Goal: Transaction & Acquisition: Purchase product/service

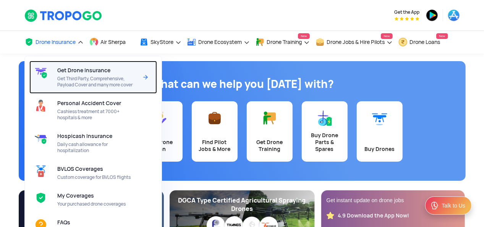
click at [77, 77] on span "Get Third Party, Comprehensive, Payload Cover and many more cover" at bounding box center [97, 82] width 81 height 12
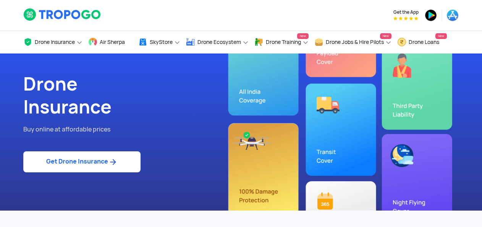
click at [86, 164] on link "Get Drone Insurance" at bounding box center [81, 161] width 117 height 21
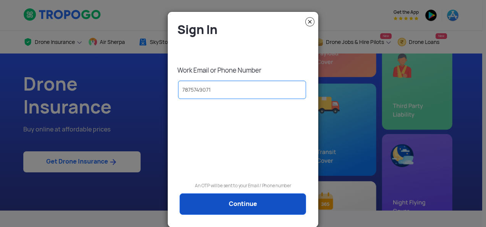
type input "7875749071"
click at [221, 203] on link "Continue" at bounding box center [243, 203] width 127 height 21
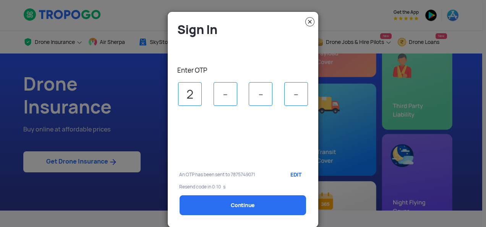
type input "2"
type input "7"
type input "8"
type input "0"
select select "1000000"
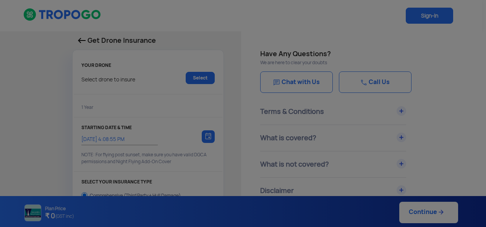
type input "25/9/2025, 4:18:00 PM"
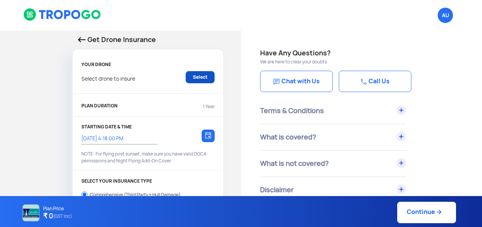
click at [202, 80] on link "Select" at bounding box center [200, 77] width 29 height 12
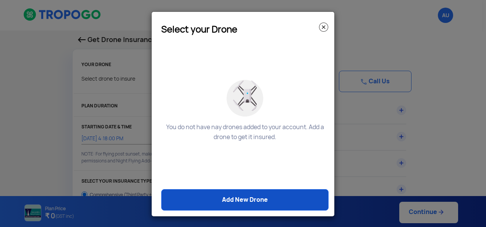
click at [249, 200] on link "Add New Drone" at bounding box center [244, 199] width 167 height 21
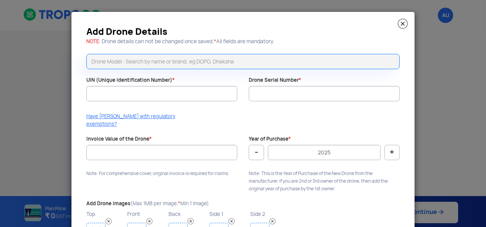
click at [152, 63] on input "text" at bounding box center [242, 61] width 313 height 15
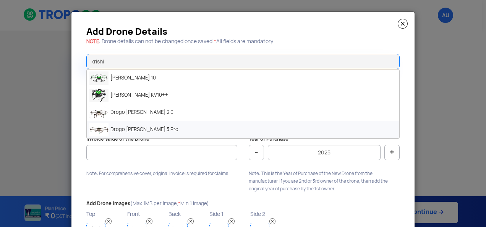
click at [140, 128] on li "Drogo [PERSON_NAME] 3 Pro" at bounding box center [243, 129] width 313 height 17
type input "Drogo [PERSON_NAME] 3 Pro"
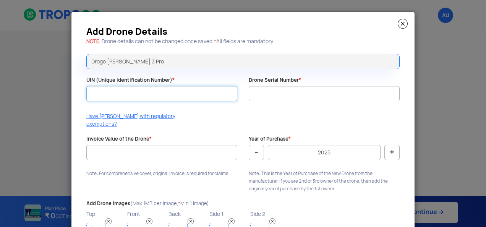
click at [109, 96] on input "UIN (Unique Identification Number) *" at bounding box center [161, 93] width 151 height 15
paste input "UA00QN3D0TC"
type input "UA00QN3D0TC"
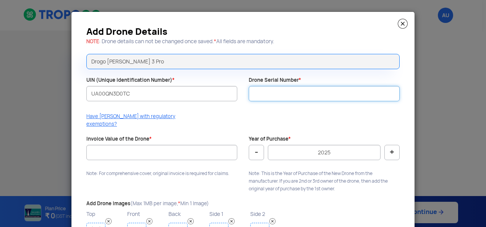
click at [294, 98] on input "Drone Serial Number *" at bounding box center [324, 93] width 151 height 15
paste input "DD25K3P00073"
type input "DD25K3P00073"
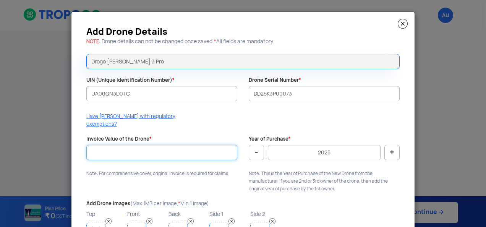
click at [145, 149] on input "Invoice Value of the Drone *" at bounding box center [161, 152] width 151 height 15
type input "599000"
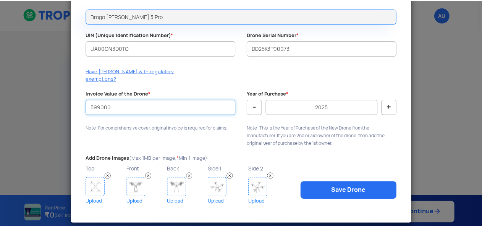
scroll to position [45, 0]
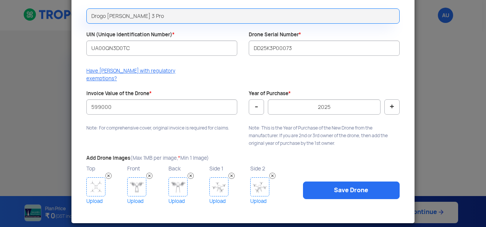
click at [99, 183] on img at bounding box center [95, 186] width 19 height 19
click at [96, 182] on img at bounding box center [95, 186] width 19 height 19
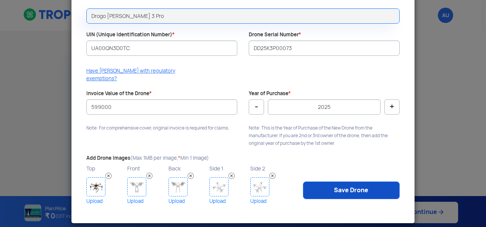
click at [320, 185] on link "Save Drone" at bounding box center [351, 191] width 97 height 18
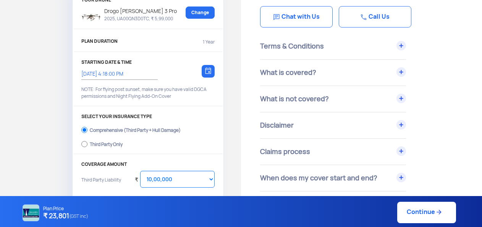
scroll to position [76, 0]
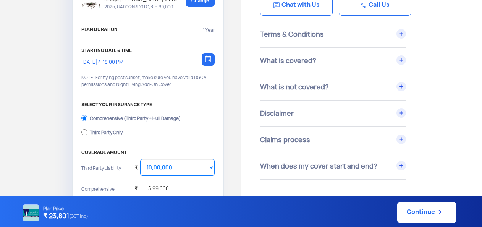
click at [99, 133] on div "Third Party Only" at bounding box center [106, 131] width 33 height 3
click at [88, 133] on input "Third Party Only" at bounding box center [84, 132] width 6 height 11
radio input "true"
select select "2000000"
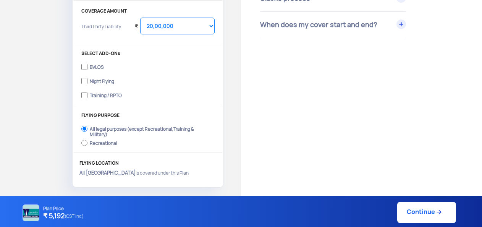
scroll to position [229, 0]
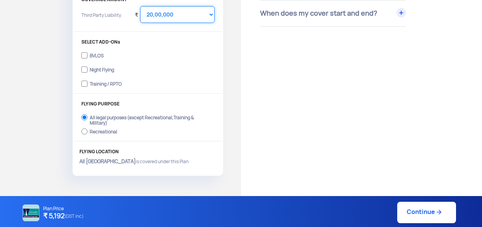
click at [170, 12] on select "Select Amount 20,00,000 25,00,000 30,00,000 35,00,000 40,00,000" at bounding box center [177, 14] width 75 height 17
click at [170, 135] on label "Recreational" at bounding box center [147, 131] width 133 height 12
click at [88, 135] on input "Recreational" at bounding box center [84, 131] width 6 height 11
radio input "true"
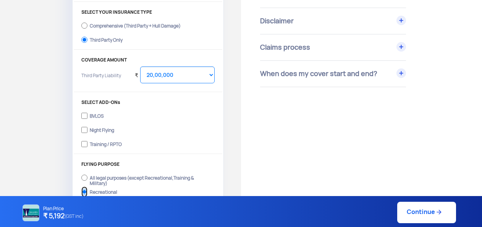
scroll to position [153, 0]
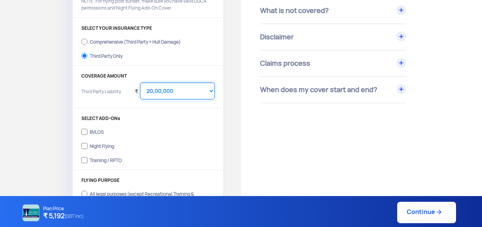
click at [174, 89] on select "Select Amount 20,00,000 25,00,000 30,00,000 35,00,000 40,00,000" at bounding box center [177, 91] width 75 height 17
click at [160, 60] on label "Third Party Only" at bounding box center [147, 55] width 133 height 12
click at [88, 60] on input "Third Party Only" at bounding box center [84, 55] width 6 height 11
click at [119, 41] on div "Comprehensive (Third Party + Hull Damage)" at bounding box center [135, 40] width 91 height 3
click at [88, 41] on input "Comprehensive (Third Party + Hull Damage)" at bounding box center [84, 41] width 6 height 11
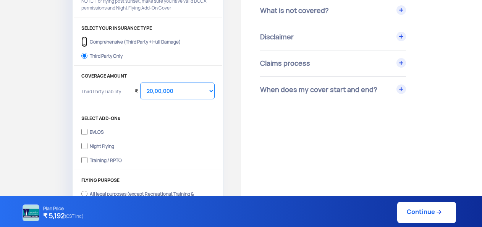
radio input "true"
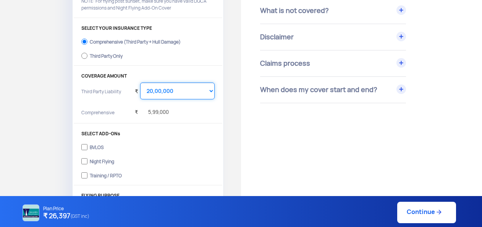
click at [152, 90] on select "Select Amount 10,00,000 15,00,000 20,00,000 25,00,000 30,00,000 35,00,000 40,00…" at bounding box center [177, 91] width 75 height 17
select select "1000000"
click at [140, 83] on select "Select Amount 10,00,000 15,00,000 20,00,000 25,00,000 30,00,000 35,00,000 40,00…" at bounding box center [177, 91] width 75 height 17
click at [86, 57] on input "Third Party Only" at bounding box center [84, 55] width 6 height 11
radio input "true"
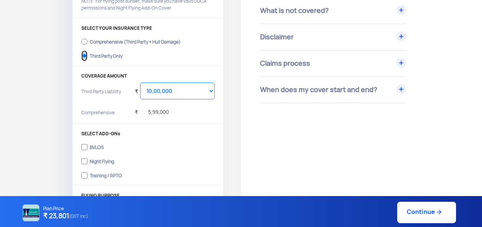
select select "2000000"
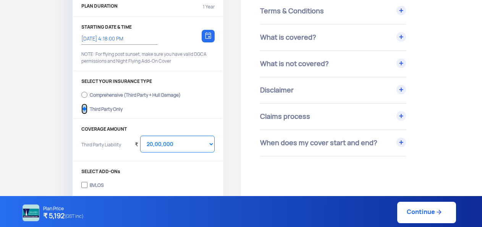
scroll to position [76, 0]
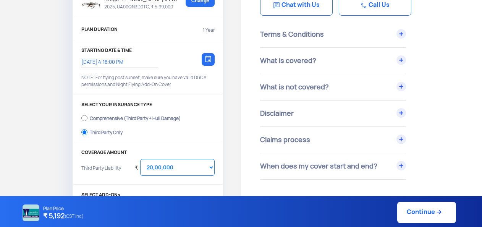
click at [420, 213] on link "Continue" at bounding box center [427, 212] width 59 height 21
type input "25/9/2025, 4:21:00 PM"
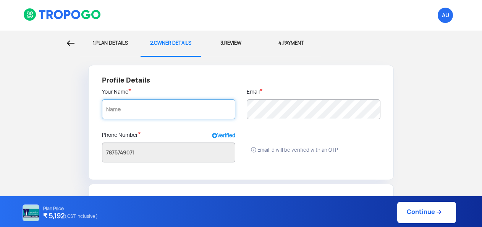
click at [157, 115] on input "text" at bounding box center [168, 109] width 133 height 20
paste input "BHIVAPUR FARMER PRODUCER COMPANY"
type input "BHIVAPUR FARMER PRODUCER COMPANY"
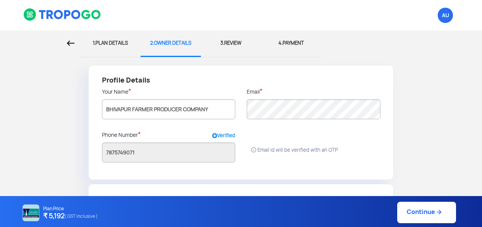
radio input "false"
radio input "true"
type input "BHIVAPUR FARMER PRODUCER COMPANY"
click at [269, 131] on div "Email id will be verified with an OTP" at bounding box center [313, 145] width 145 height 28
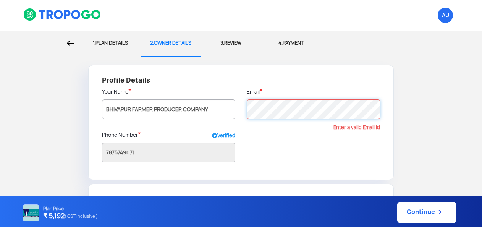
click at [233, 115] on div "Profile Details Your Name * BHIVAPUR FARMER PRODUCER COMPANY Email * Enter a va…" at bounding box center [241, 122] width 306 height 115
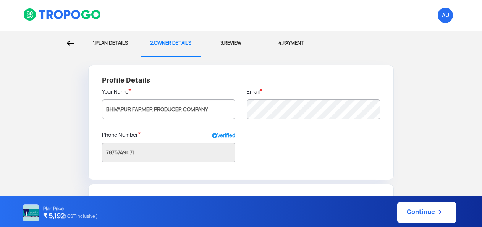
click at [315, 148] on div "Profile Details Your Name * BHIVAPUR FARMER PRODUCER COMPANY Email * Phone Numb…" at bounding box center [241, 122] width 306 height 115
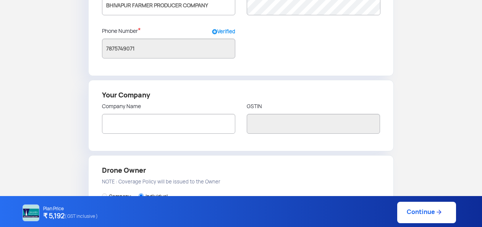
scroll to position [115, 0]
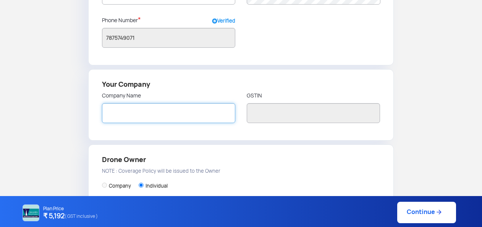
click at [190, 116] on input "text" at bounding box center [168, 113] width 133 height 20
paste input "BHIVAPUR FARMER PRODUCER COMPANY"
type input "BHIVAPUR FARMER PRODUCER COMPANY"
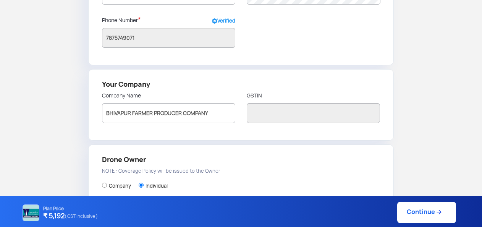
click at [211, 136] on div "Your Company Company Name BHIVAPUR FARMER PRODUCER COMPANY GSTIN" at bounding box center [241, 104] width 306 height 71
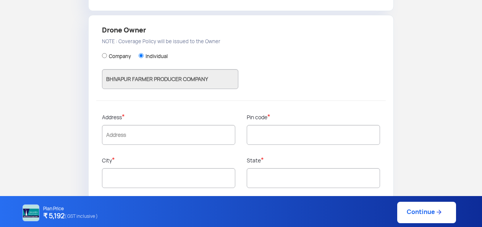
scroll to position [252, 0]
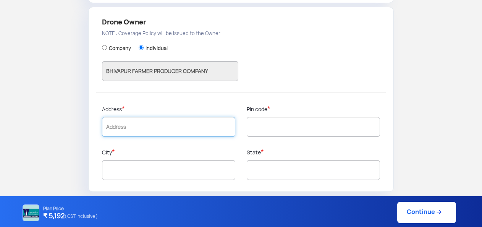
click at [132, 127] on input "text" at bounding box center [168, 127] width 133 height 20
paste input "AT. BHIVAPUR, TAL. BHIVAPUR"
paste input "DIST. NAGPUR"
type input "AT. BHIVAPUR, TAL. BHIVAPUR, DIST. NAGPUR"
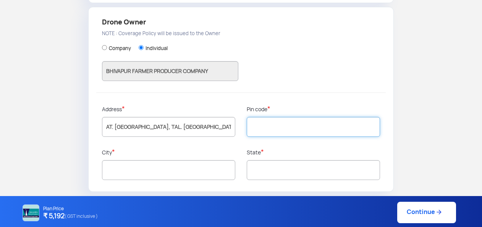
click at [272, 128] on input "text" at bounding box center [313, 127] width 133 height 20
paste input "441201"
type input "441201"
type input "Nagpur"
type input "Maharashtra"
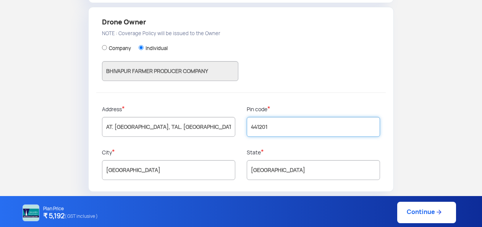
type input "441201"
click at [242, 148] on div "State * Maharashtra" at bounding box center [313, 166] width 145 height 37
click at [411, 211] on link "Continue" at bounding box center [427, 212] width 59 height 21
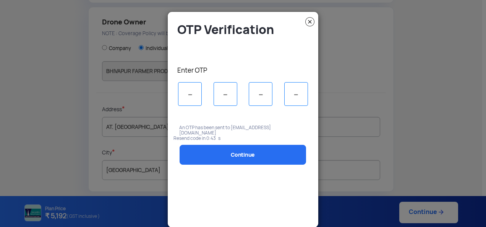
click at [310, 21] on img at bounding box center [309, 21] width 9 height 9
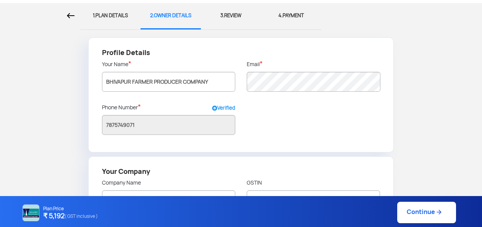
scroll to position [0, 0]
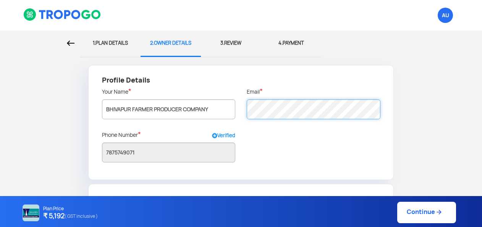
click at [247, 106] on div "Email *" at bounding box center [313, 109] width 145 height 43
click at [268, 137] on div at bounding box center [313, 138] width 145 height 15
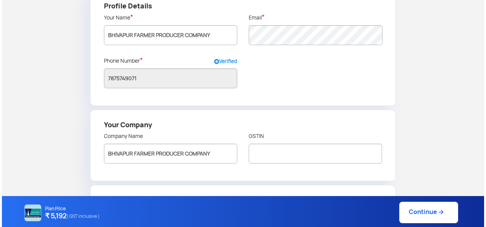
scroll to position [76, 0]
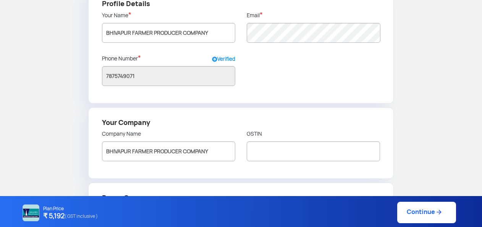
click at [421, 213] on link "Continue" at bounding box center [427, 212] width 59 height 21
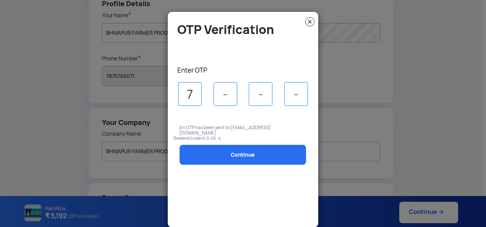
type input "7"
type input "5"
type input "4"
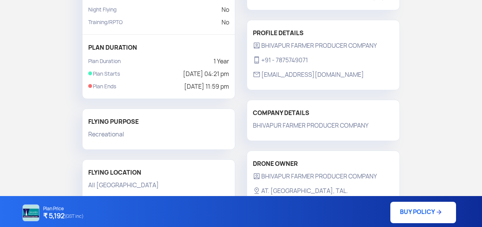
scroll to position [168, 0]
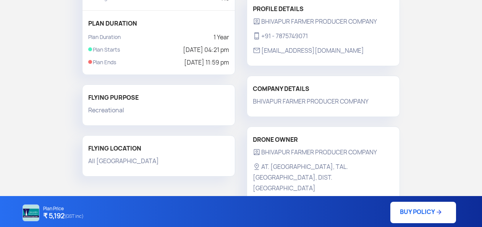
click at [415, 213] on link "BUY POLICY" at bounding box center [424, 212] width 66 height 21
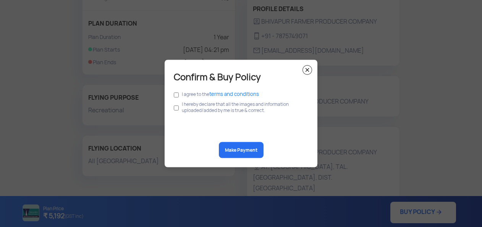
click at [308, 69] on img at bounding box center [308, 70] width 10 height 10
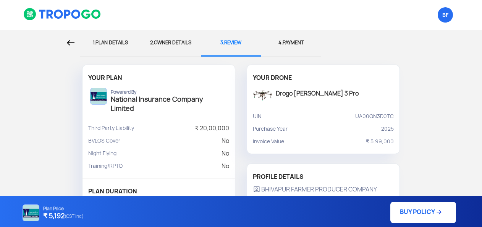
scroll to position [0, 0]
click at [414, 212] on link "BUY POLICY" at bounding box center [424, 212] width 66 height 21
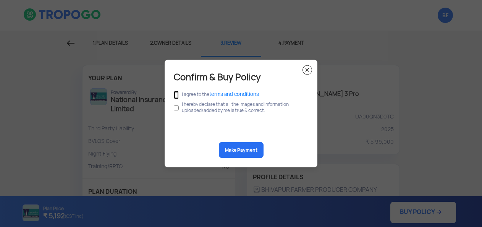
click at [175, 95] on input "checkbox" at bounding box center [176, 95] width 5 height 8
checkbox input "true"
click at [177, 108] on input "checkbox" at bounding box center [176, 108] width 5 height 15
checkbox input "true"
click at [305, 69] on img at bounding box center [308, 70] width 10 height 10
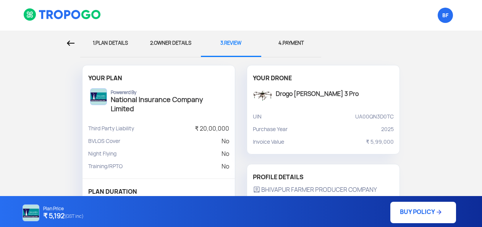
click at [422, 210] on link "BUY POLICY" at bounding box center [424, 212] width 66 height 21
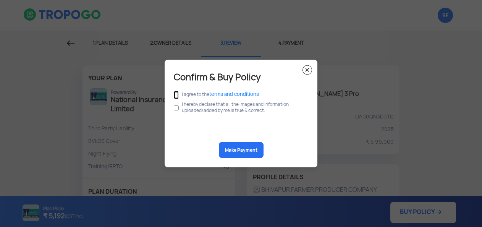
click at [177, 95] on input "checkbox" at bounding box center [176, 95] width 5 height 8
checkbox input "true"
click at [176, 109] on input "checkbox" at bounding box center [176, 108] width 5 height 15
checkbox input "true"
click at [234, 150] on button "Make Payment" at bounding box center [241, 150] width 45 height 16
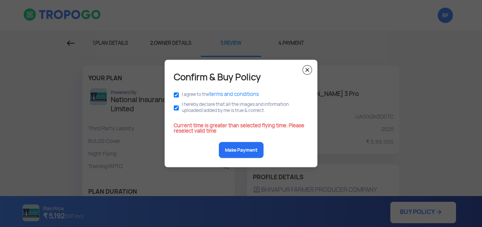
click at [234, 150] on button "Make Payment" at bounding box center [241, 150] width 45 height 16
click at [307, 71] on img at bounding box center [308, 70] width 10 height 10
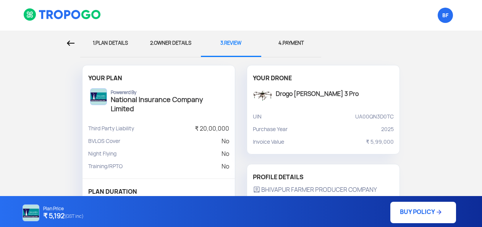
click at [164, 41] on div "2. OWNER DETAILS" at bounding box center [170, 43] width 49 height 25
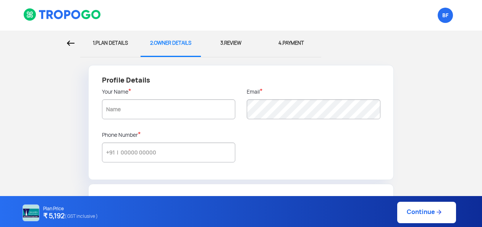
type input "BHIVAPUR FARMER PRODUCER COMPANY"
type input "7875749071"
type input "BHIVAPUR FARMER PRODUCER COMPANY"
type input "AT. BHIVAPUR, TAL. BHIVAPUR, DIST. NAGPUR"
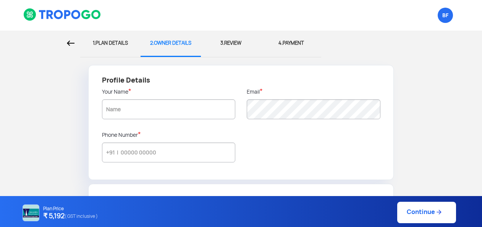
type input "441201"
type input "Nagpur"
type input "Maharashtra"
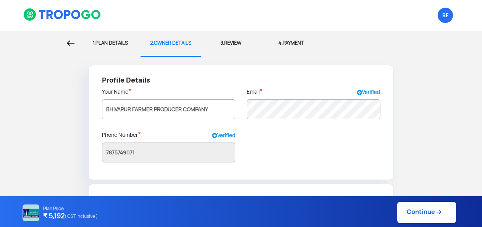
click at [115, 41] on div "1. PLAN DETAILS" at bounding box center [110, 43] width 49 height 25
select select "2000000"
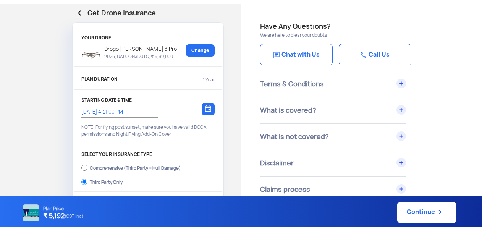
scroll to position [38, 0]
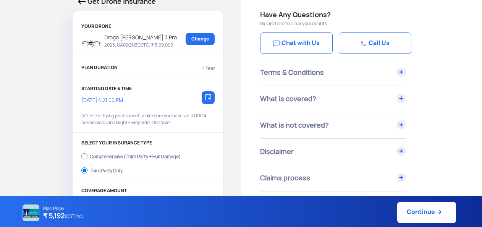
click at [209, 99] on img at bounding box center [208, 97] width 6 height 7
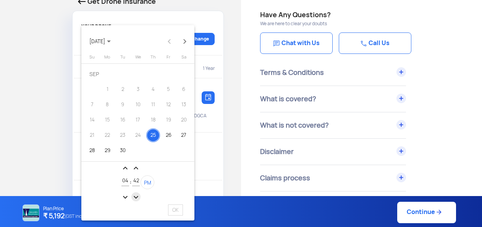
click at [138, 197] on mat-icon "expand_more" at bounding box center [135, 197] width 9 height 9
click at [136, 167] on mat-icon "expand_less" at bounding box center [135, 168] width 9 height 9
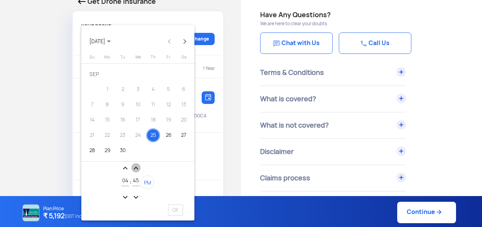
click at [136, 167] on mat-icon "expand_less" at bounding box center [135, 168] width 9 height 9
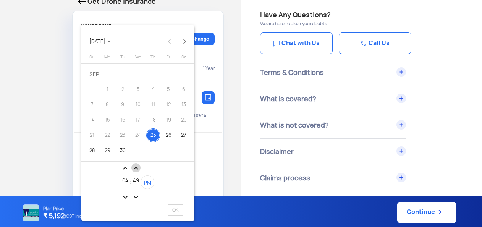
type input "50"
click at [153, 133] on div "25" at bounding box center [153, 135] width 14 height 14
click at [149, 184] on span "PM" at bounding box center [147, 183] width 7 height 6
click at [148, 183] on span "AM" at bounding box center [147, 183] width 7 height 6
click at [156, 135] on div "25" at bounding box center [153, 135] width 14 height 14
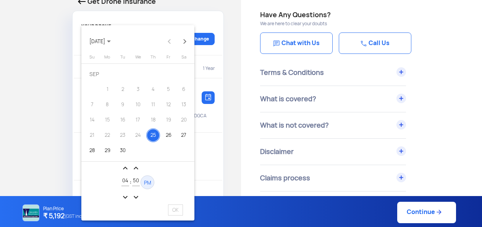
click at [151, 181] on span "PM" at bounding box center [147, 183] width 7 height 6
click at [127, 195] on mat-icon "expand_more" at bounding box center [125, 197] width 9 height 9
click at [126, 166] on mat-icon "expand_less" at bounding box center [125, 168] width 9 height 9
type input "05"
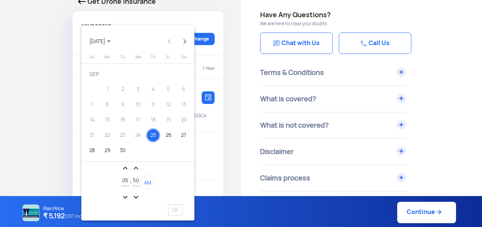
click at [234, 49] on div at bounding box center [241, 113] width 482 height 227
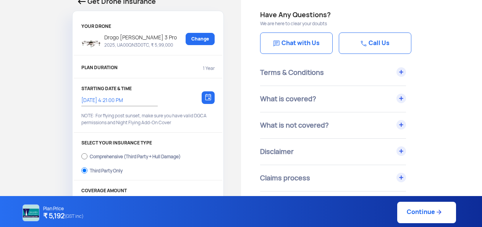
click at [208, 98] on img at bounding box center [208, 97] width 6 height 7
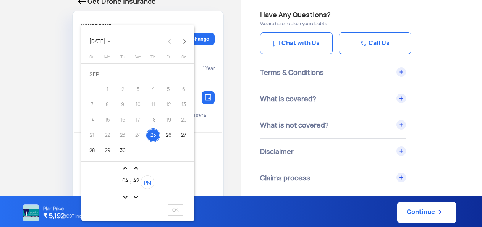
click at [151, 137] on div "25" at bounding box center [153, 135] width 14 height 14
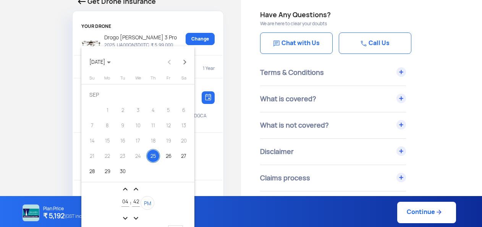
scroll to position [0, 0]
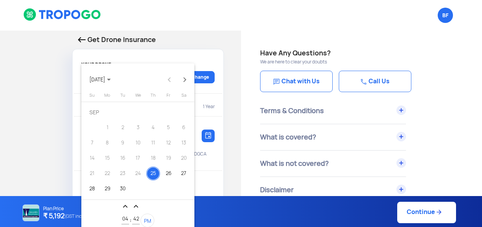
click at [232, 53] on div at bounding box center [241, 113] width 482 height 227
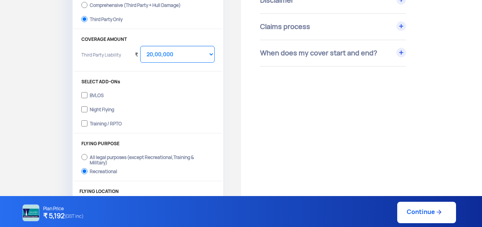
scroll to position [191, 0]
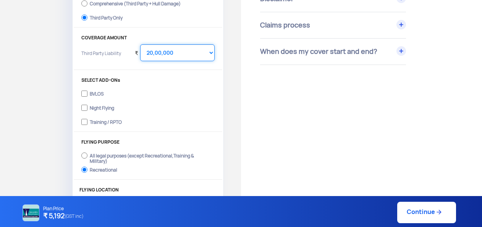
click at [173, 54] on select "Select Amount 20,00,000 25,00,000 30,00,000 35,00,000 40,00,000" at bounding box center [177, 52] width 75 height 17
click at [140, 44] on select "Select Amount 20,00,000 25,00,000 30,00,000 35,00,000 40,00,000" at bounding box center [177, 52] width 75 height 17
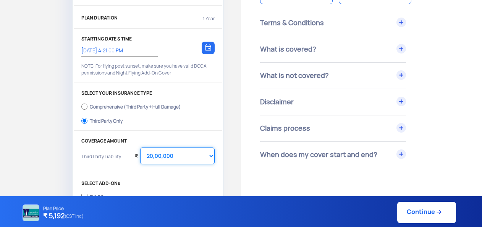
scroll to position [76, 0]
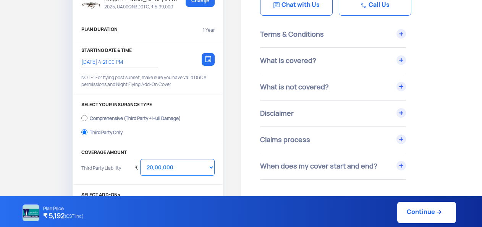
click at [207, 59] on img at bounding box center [208, 58] width 6 height 7
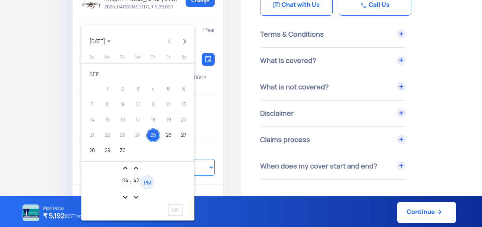
click at [146, 183] on span "PM" at bounding box center [147, 183] width 7 height 6
click at [146, 183] on span "AM" at bounding box center [147, 183] width 7 height 6
click at [167, 136] on div "26" at bounding box center [169, 135] width 14 height 14
click at [146, 182] on span "PM" at bounding box center [147, 183] width 7 height 6
click at [123, 196] on mat-icon "expand_more" at bounding box center [125, 197] width 9 height 9
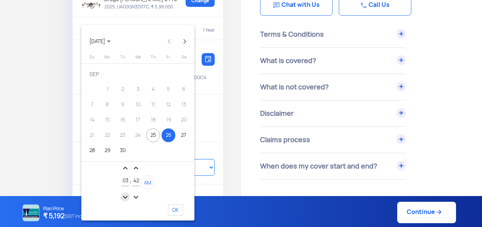
click at [123, 196] on mat-icon "expand_more" at bounding box center [125, 197] width 9 height 9
type input "12"
click at [137, 167] on mat-icon "expand_less" at bounding box center [135, 168] width 9 height 9
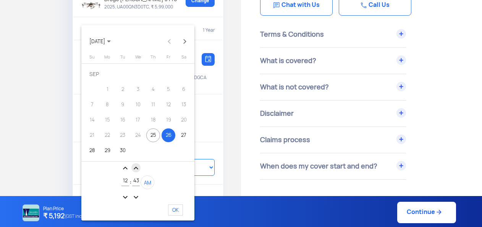
click at [137, 167] on mat-icon "expand_less" at bounding box center [135, 168] width 9 height 9
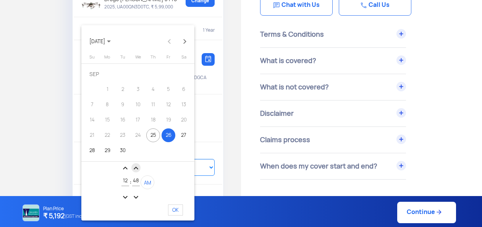
click at [137, 167] on mat-icon "expand_less" at bounding box center [135, 168] width 9 height 9
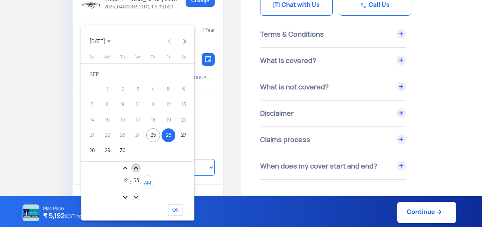
click at [137, 167] on mat-icon "expand_less" at bounding box center [135, 168] width 9 height 9
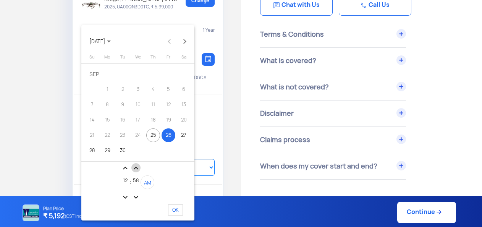
click at [137, 167] on mat-icon "expand_less" at bounding box center [135, 168] width 9 height 9
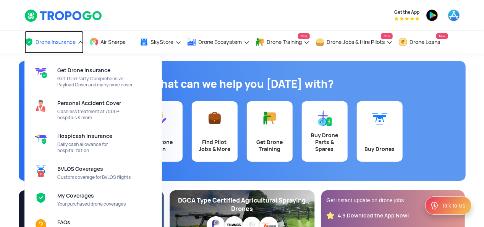
click at [44, 39] on span "Drone Insurance" at bounding box center [56, 42] width 40 height 6
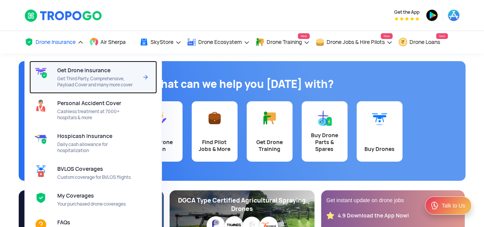
click at [94, 80] on span "Get Third Party, Comprehensive, Payload Cover and many more cover" at bounding box center [97, 82] width 81 height 12
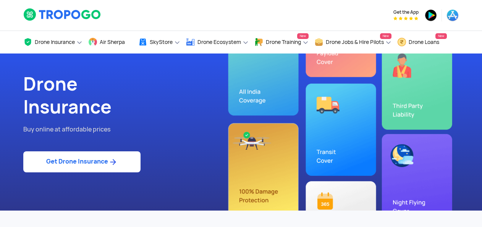
click at [78, 161] on link "Get Drone Insurance" at bounding box center [81, 161] width 117 height 21
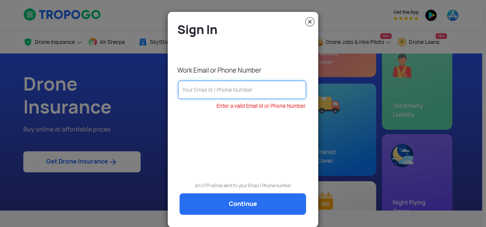
paste input "8459533292"
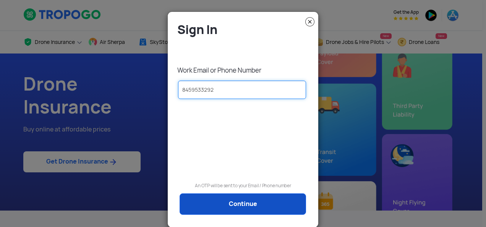
type input "8459533292"
click at [212, 201] on link "Continue" at bounding box center [243, 203] width 127 height 21
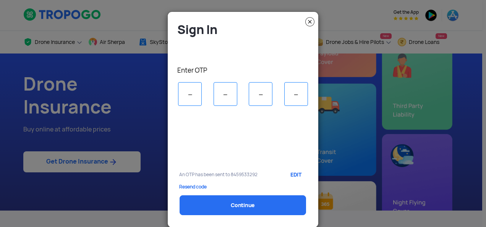
click at [186, 186] on p "Resend code" at bounding box center [243, 186] width 128 height 5
click at [190, 97] on input "tel" at bounding box center [190, 94] width 24 height 24
click at [310, 23] on img at bounding box center [309, 21] width 9 height 9
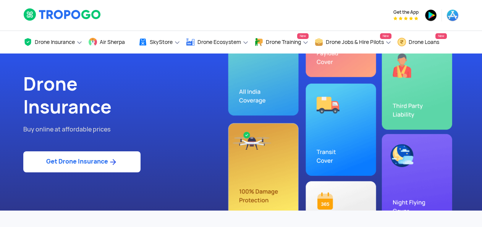
click at [81, 161] on link "Get Drone Insurance" at bounding box center [81, 161] width 117 height 21
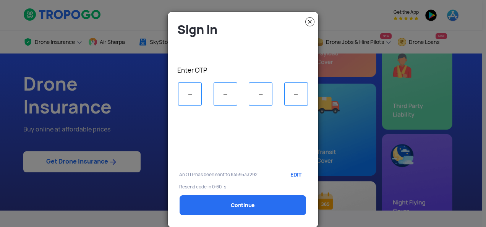
click at [295, 173] on link "EDIT" at bounding box center [294, 174] width 23 height 19
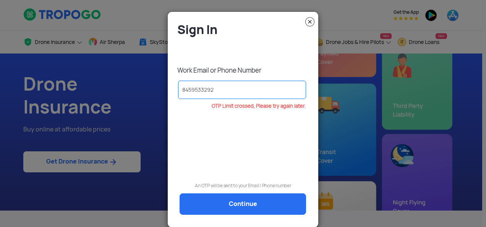
click at [234, 207] on link "Continue" at bounding box center [243, 203] width 127 height 21
click at [309, 21] on img at bounding box center [309, 21] width 9 height 9
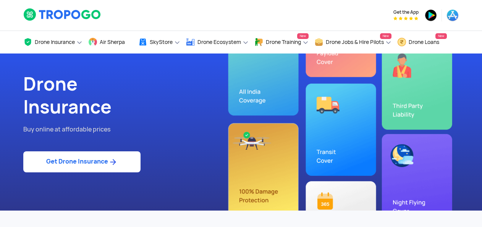
click at [94, 160] on link "Get Drone Insurance" at bounding box center [81, 161] width 117 height 21
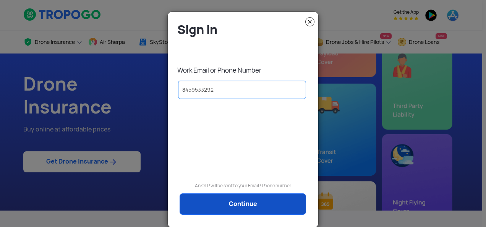
click at [222, 202] on link "Continue" at bounding box center [243, 203] width 127 height 21
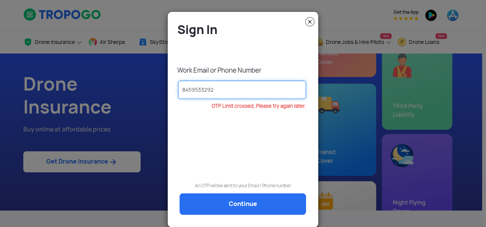
click at [217, 90] on input "8459533292" at bounding box center [242, 90] width 128 height 18
type input "8"
paste input "8329978613"
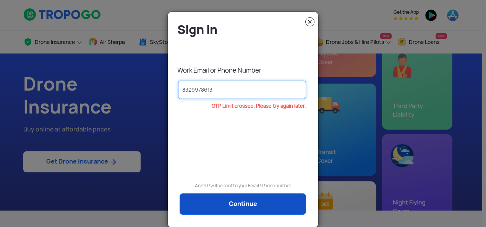
type input "8329978613"
click at [231, 202] on link "Continue" at bounding box center [243, 203] width 127 height 21
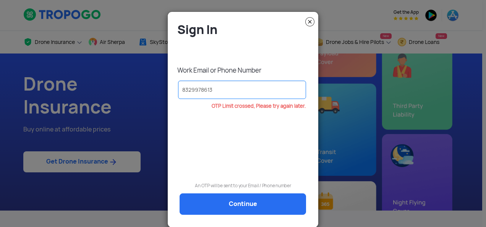
click at [307, 22] on img at bounding box center [309, 21] width 9 height 9
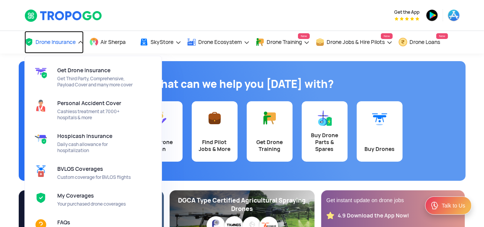
click at [66, 42] on span "Drone Insurance" at bounding box center [56, 42] width 40 height 6
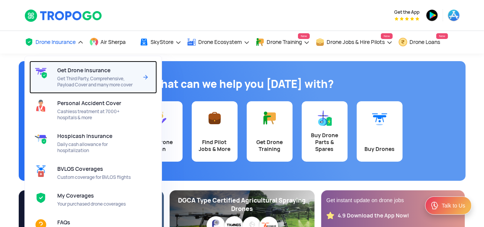
click at [81, 78] on span "Get Third Party, Comprehensive, Payload Cover and many more cover" at bounding box center [97, 82] width 81 height 12
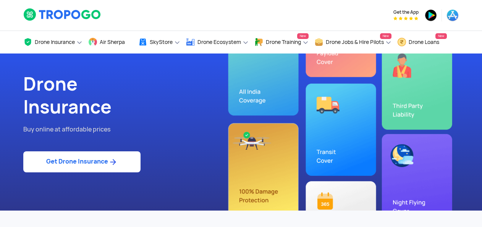
click at [83, 164] on link "Get Drone Insurance" at bounding box center [81, 161] width 117 height 21
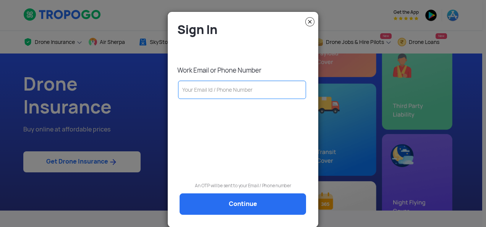
click at [193, 89] on input "text" at bounding box center [242, 90] width 128 height 18
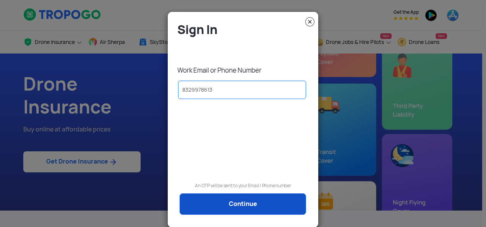
type input "8329978613"
click at [227, 204] on link "Continue" at bounding box center [243, 203] width 127 height 21
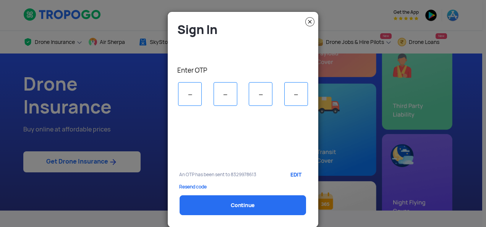
click at [307, 24] on img at bounding box center [309, 21] width 9 height 9
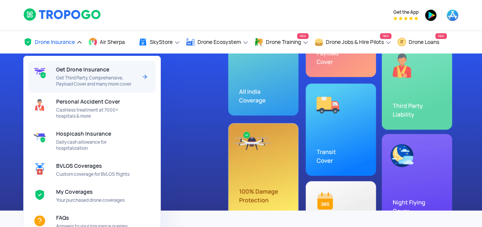
click at [84, 69] on span "Get Drone Insurance" at bounding box center [82, 70] width 53 height 6
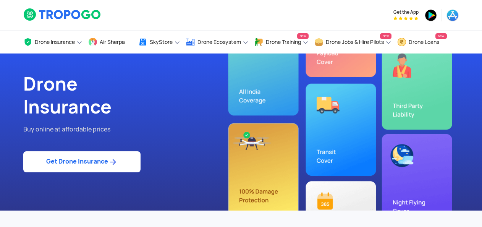
click at [81, 161] on link "Get Drone Insurance" at bounding box center [81, 161] width 117 height 21
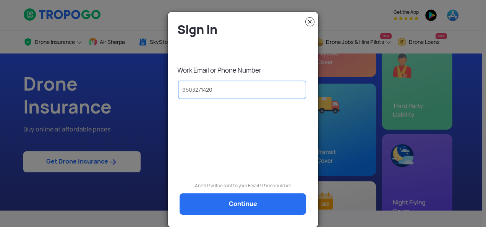
type input "9503271420"
drag, startPoint x: 226, startPoint y: 92, endPoint x: 172, endPoint y: 91, distance: 53.1
click at [174, 91] on div "9503271420" at bounding box center [243, 92] width 139 height 23
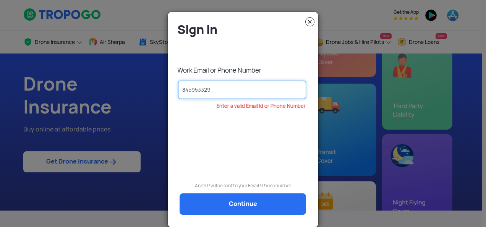
type input "8459533292"
drag, startPoint x: 217, startPoint y: 89, endPoint x: 160, endPoint y: 83, distance: 57.7
click at [160, 83] on modal-container "Sign In Work Email or Phone Number 8459533292 An OTP will be sent to your Email…" at bounding box center [243, 113] width 486 height 227
type input "9503271420"
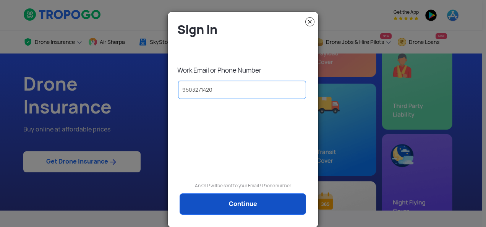
click at [235, 206] on link "Continue" at bounding box center [243, 203] width 127 height 21
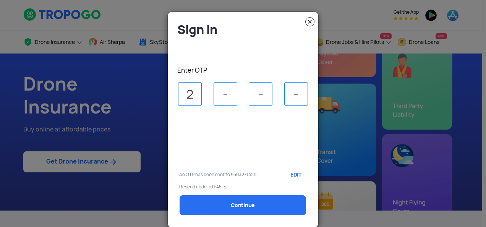
type input "2"
type input "4"
type input "8"
type input "6"
select select "1000000"
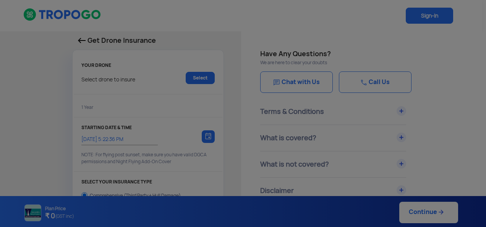
type input "25/9/2025, 5:32:00 PM"
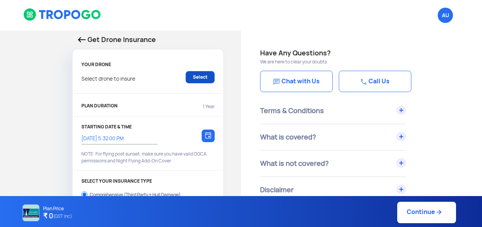
click at [199, 80] on link "Select" at bounding box center [200, 77] width 29 height 12
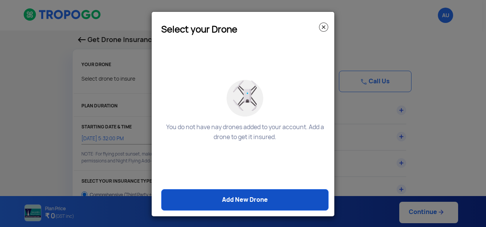
click at [227, 202] on link "Add New Drone" at bounding box center [244, 199] width 167 height 21
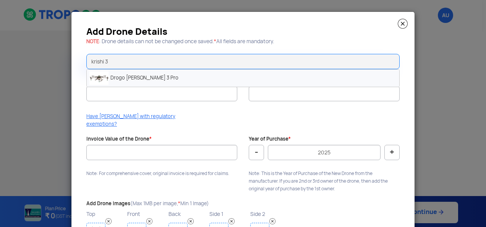
click at [139, 80] on li "Drogo [PERSON_NAME] 3 Pro" at bounding box center [243, 78] width 313 height 17
type input "Drogo [PERSON_NAME] 3 Pro"
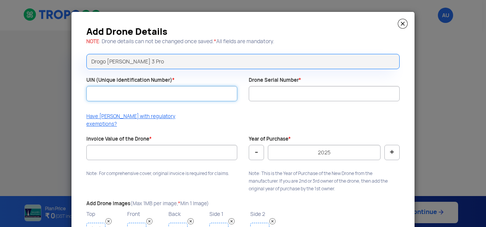
click at [125, 92] on input "UIN (Unique Identification Number) *" at bounding box center [161, 93] width 151 height 15
paste input "UA00QNTD0TC"
type input "UA00QNTD0TC"
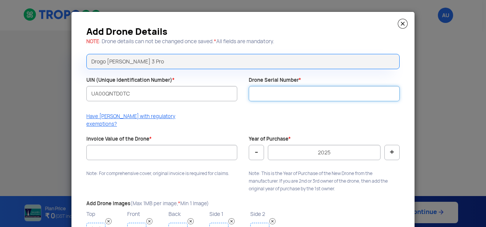
click at [282, 98] on input "Drone Serial Number *" at bounding box center [324, 93] width 151 height 15
paste input "DD25K3P00074"
type input "DD25K3P00074"
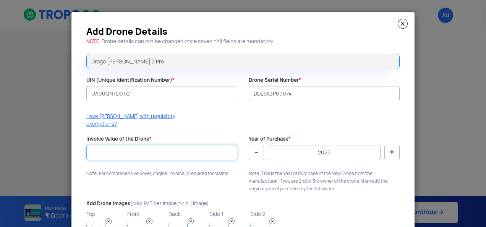
click at [134, 149] on input "Invoice Value of the Drone *" at bounding box center [161, 152] width 151 height 15
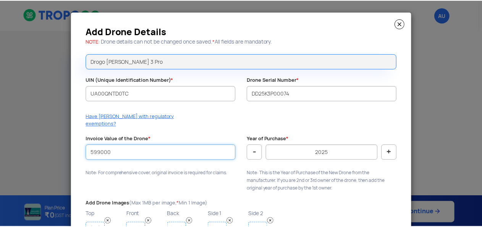
scroll to position [45, 0]
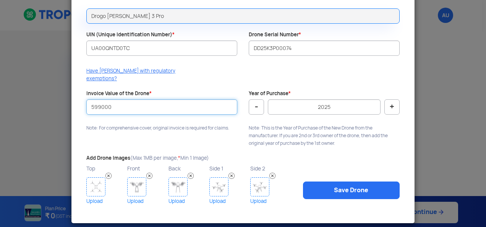
type input "599000"
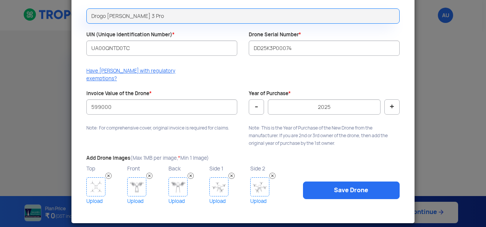
click at [89, 179] on img at bounding box center [95, 186] width 19 height 19
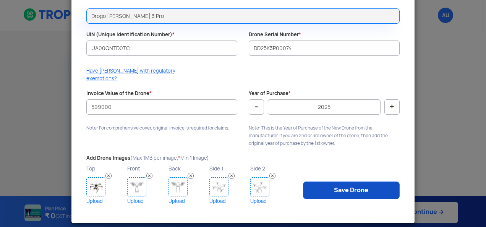
click at [341, 183] on link "Save Drone" at bounding box center [351, 191] width 97 height 18
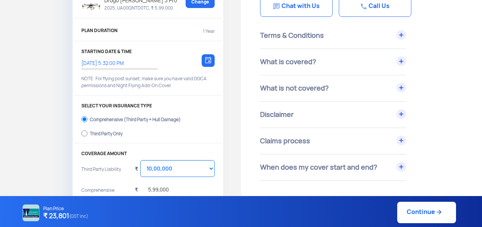
scroll to position [76, 0]
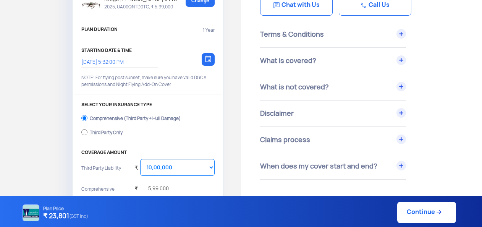
click at [208, 60] on img at bounding box center [208, 58] width 6 height 7
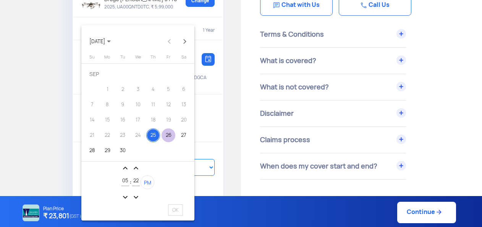
click at [164, 139] on div "26" at bounding box center [169, 135] width 14 height 14
click at [125, 194] on mat-icon "expand_more" at bounding box center [125, 197] width 9 height 9
click at [124, 168] on mat-icon "expand_less" at bounding box center [125, 168] width 9 height 9
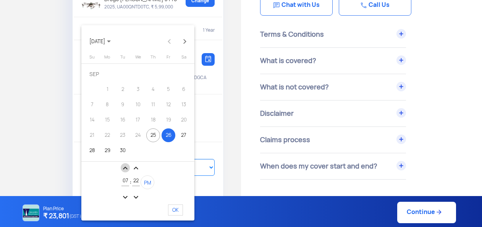
click at [124, 168] on mat-icon "expand_less" at bounding box center [125, 168] width 9 height 9
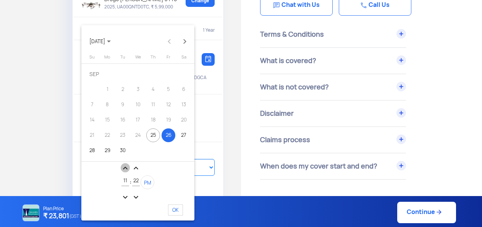
type input "12"
click at [135, 195] on mat-icon "expand_more" at bounding box center [135, 197] width 9 height 9
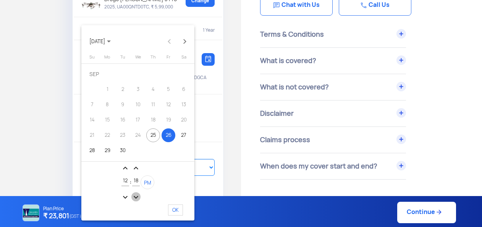
click at [135, 195] on mat-icon "expand_more" at bounding box center [135, 197] width 9 height 9
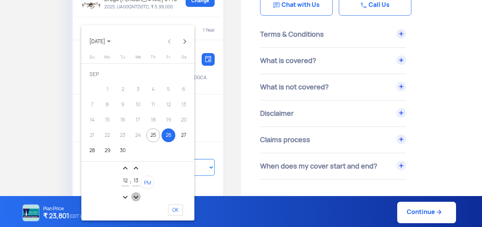
click at [135, 195] on mat-icon "expand_more" at bounding box center [135, 197] width 9 height 9
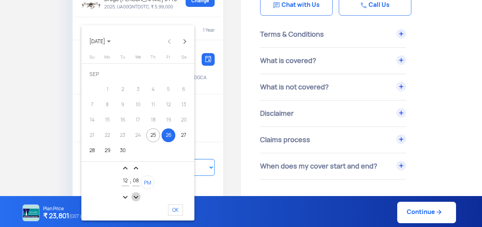
click at [135, 195] on mat-icon "expand_more" at bounding box center [135, 197] width 9 height 9
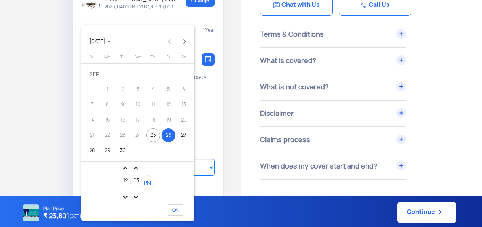
click at [135, 195] on mat-icon "expand_more" at bounding box center [135, 197] width 9 height 9
type input "01"
click at [148, 180] on span "PM" at bounding box center [147, 183] width 7 height 6
click at [175, 211] on span "OK" at bounding box center [175, 210] width 15 height 11
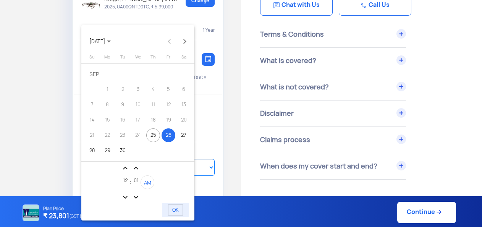
type input "26/9/2025, 12:01:36 AM"
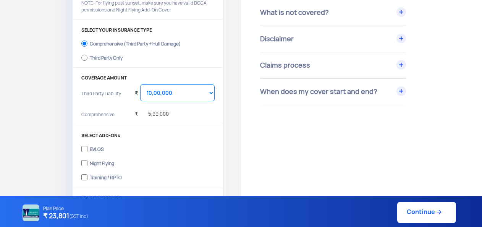
scroll to position [153, 0]
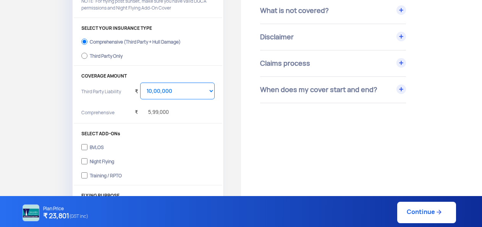
click at [103, 56] on div "Third Party Only" at bounding box center [106, 55] width 33 height 3
click at [88, 56] on input "Third Party Only" at bounding box center [84, 55] width 6 height 11
radio input "true"
select select "2000000"
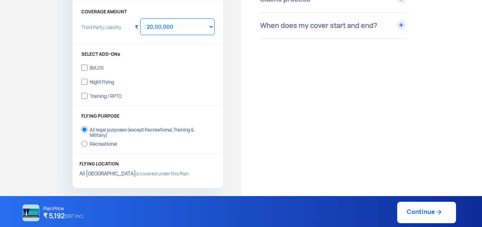
scroll to position [229, 0]
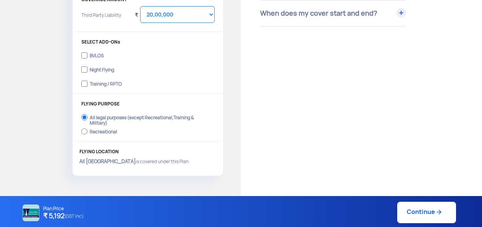
click at [413, 211] on link "Continue" at bounding box center [427, 212] width 59 height 21
type input "26/9/2025, 12:01:00 AM"
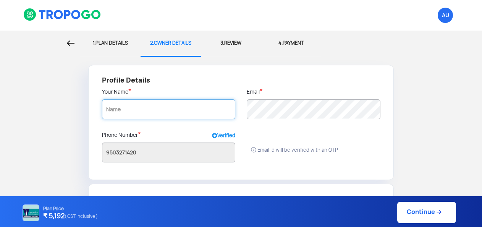
click at [135, 110] on input "text" at bounding box center [168, 109] width 133 height 20
paste input "URBAN RURAL AGRO FLY FARMER PRODUCER COMPANY LIMITED"
type input "URBAN RURAL AGRO FLY FARMER PRODUCER COMPANY LIMITED"
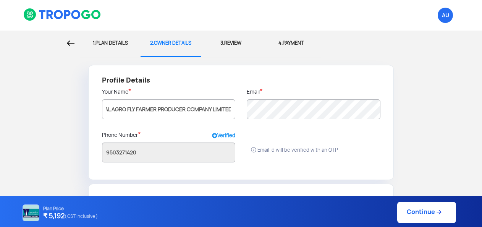
radio input "false"
radio input "true"
type input "URBAN RURAL AGRO FLY FARMER PRODUCER COMPANY LIMITED"
click at [293, 125] on div at bounding box center [313, 128] width 133 height 6
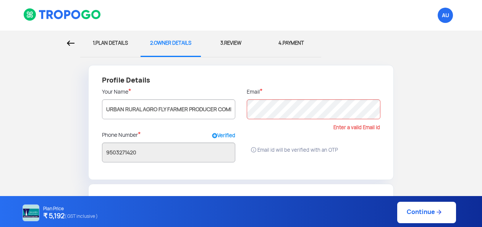
click at [218, 171] on div at bounding box center [168, 171] width 133 height 6
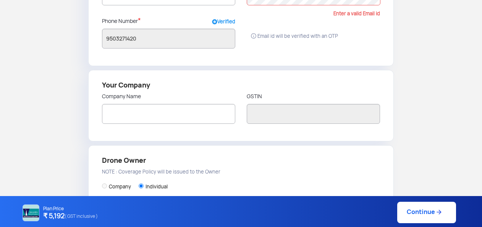
scroll to position [115, 0]
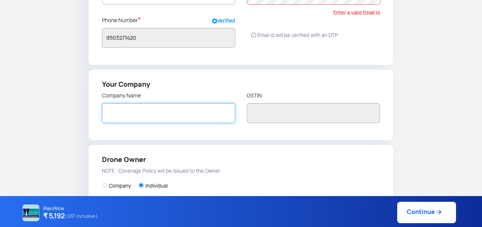
click at [121, 115] on input "text" at bounding box center [168, 113] width 133 height 20
paste input "URBAN RURAL AGRO FLY FARMER PRODUCER COMPANY LIMITED"
type input "URBAN RURAL AGRO FLY FARMER PRODUCER COMPANY LIMITED"
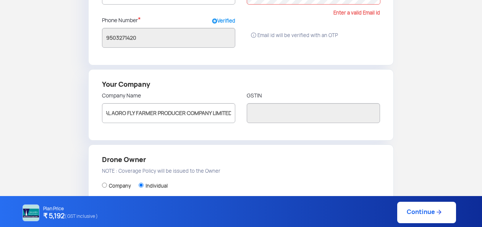
click at [223, 126] on div "Company Name URBAN RURAL AGRO FLY FARMER PRODUCER COMPANY LIMITED" at bounding box center [168, 110] width 145 height 37
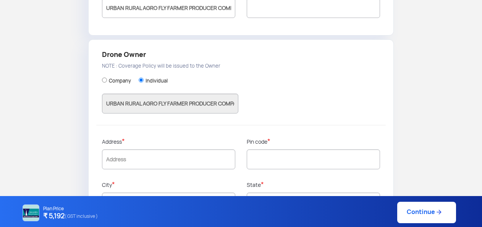
scroll to position [252, 0]
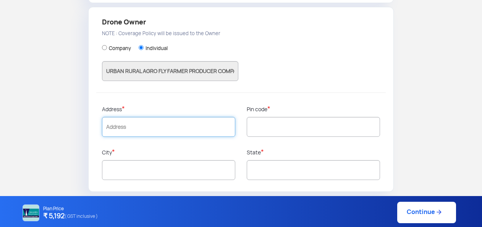
click at [131, 128] on input "text" at bounding box center [168, 127] width 133 height 20
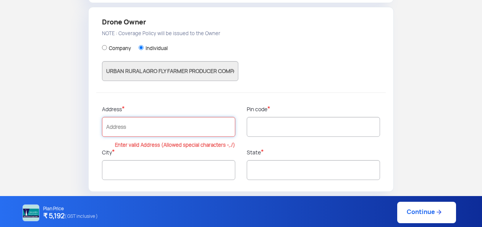
paste input "AT. KUHI, TAL. KUHI,"
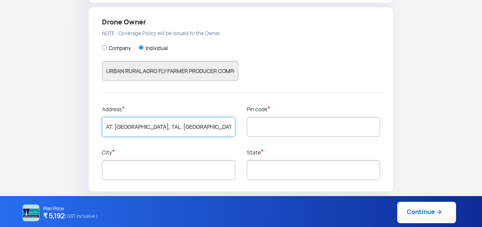
paste input "DIST. NAGPUR"
type input "AT. KUHI, TAL. KUHI,DIST. NAGPUR"
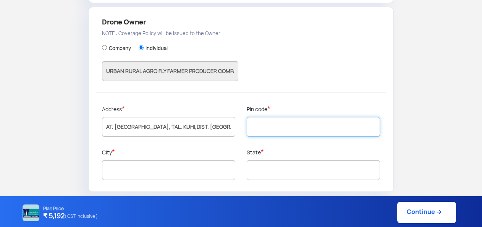
click at [270, 123] on input "text" at bounding box center [313, 127] width 133 height 20
paste input "441202"
type input "441202"
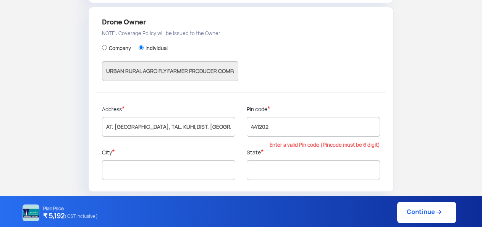
click at [224, 139] on div "Address * AT. KUHI, TAL. KUHI,DIST. NAGPUR" at bounding box center [168, 126] width 145 height 43
type input "Nagpur"
type input "Maharashtra"
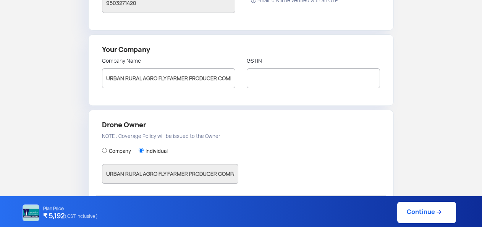
scroll to position [23, 0]
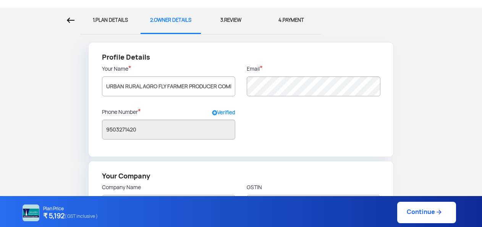
click at [292, 127] on div "Profile Details Your Name * URBAN RURAL AGRO FLY FARMER PRODUCER COMPANY LIMITE…" at bounding box center [241, 99] width 306 height 115
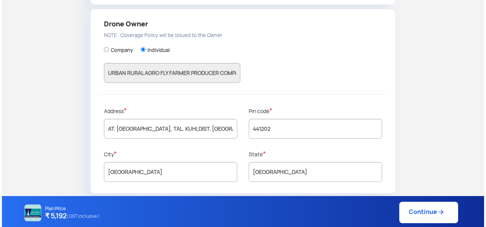
scroll to position [252, 0]
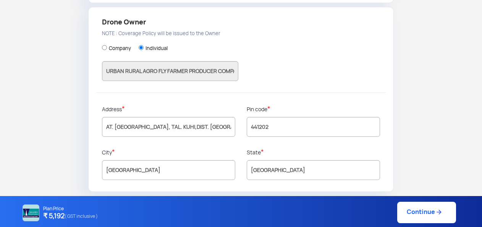
click at [415, 216] on link "Continue" at bounding box center [427, 212] width 59 height 21
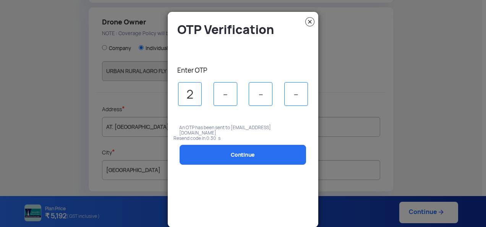
type input "2"
type input "1"
type input "8"
type input "5"
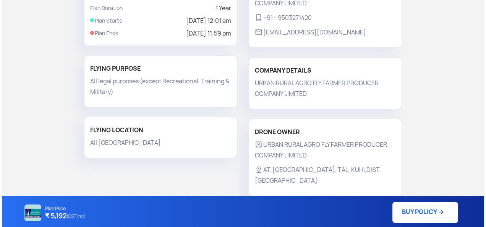
scroll to position [200, 0]
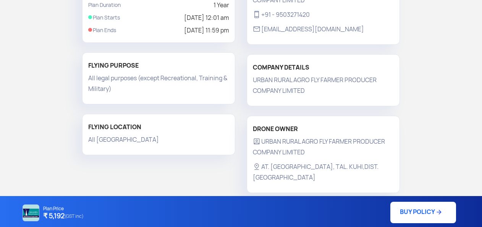
click at [417, 214] on link "BUY POLICY" at bounding box center [424, 212] width 66 height 21
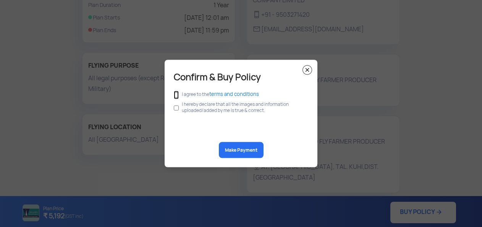
click at [176, 95] on input "checkbox" at bounding box center [176, 95] width 5 height 8
checkbox input "true"
click at [176, 108] on input "checkbox" at bounding box center [176, 108] width 5 height 15
checkbox input "true"
click at [235, 154] on button "Make Payment" at bounding box center [241, 150] width 45 height 16
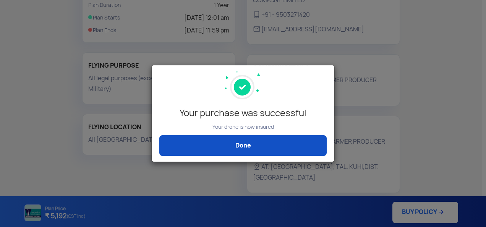
click at [260, 148] on link "Done" at bounding box center [242, 145] width 167 height 21
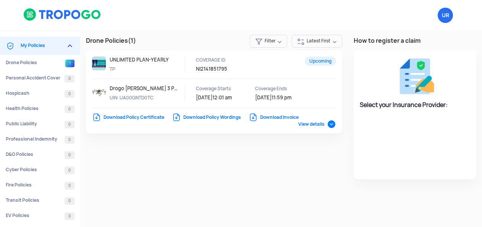
select select "National Insurance"
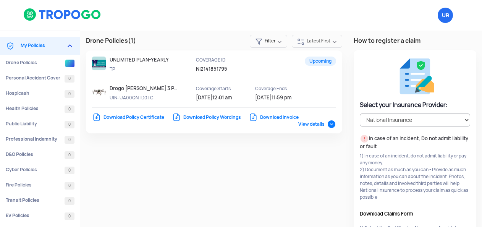
click at [137, 117] on link "Download Policy Certificate" at bounding box center [128, 117] width 72 height 6
click at [173, 162] on div "Drone Policies (1) Filter Latest First Upcoming UNLIMITED PLAN-YEARLY TP COVERA…" at bounding box center [281, 180] width 402 height 299
click at [449, 16] on span "UR Logout" at bounding box center [445, 15] width 15 height 15
click at [443, 25] on span "Logout" at bounding box center [446, 28] width 24 height 10
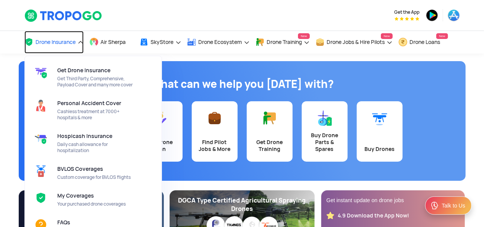
click at [49, 44] on span "Drone Insurance" at bounding box center [56, 42] width 40 height 6
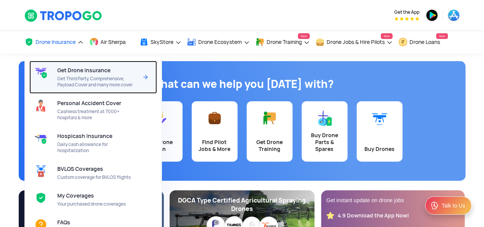
click at [71, 76] on span "Get Third Party, Comprehensive, Payload Cover and many more cover" at bounding box center [97, 82] width 81 height 12
click at [146, 78] on img at bounding box center [145, 77] width 9 height 9
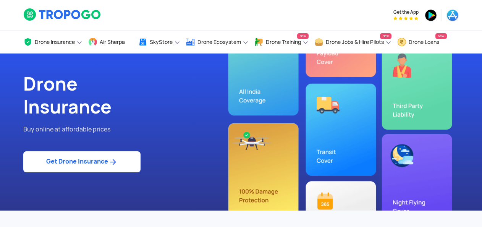
click at [49, 167] on link "Get Drone Insurance" at bounding box center [81, 161] width 117 height 21
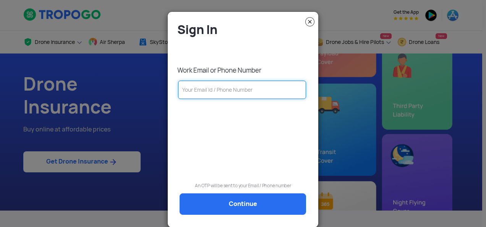
click at [246, 93] on input "text" at bounding box center [242, 90] width 128 height 18
paste input "8329978613"
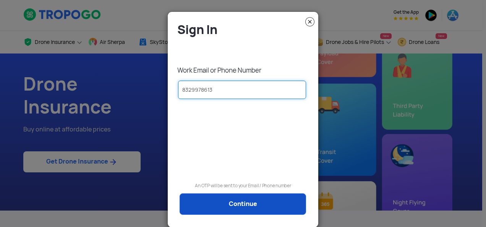
type input "8329978613"
click at [229, 203] on link "Continue" at bounding box center [243, 203] width 127 height 21
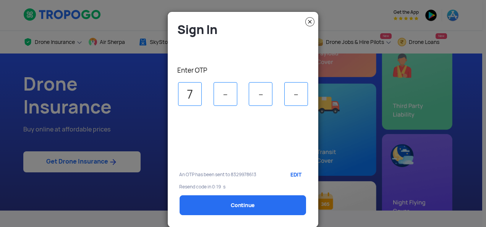
type input "7"
type input "5"
type input "6"
type input "2"
select select "1000000"
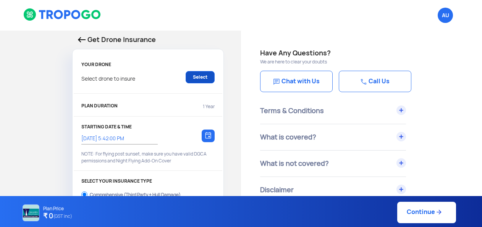
click at [208, 76] on link "Select" at bounding box center [200, 77] width 29 height 12
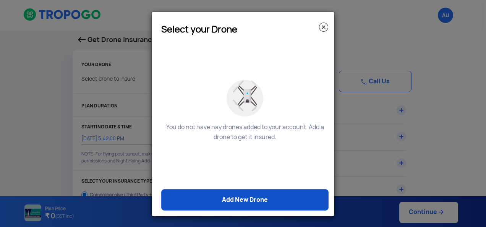
click at [234, 204] on link "Add New Drone" at bounding box center [244, 199] width 167 height 21
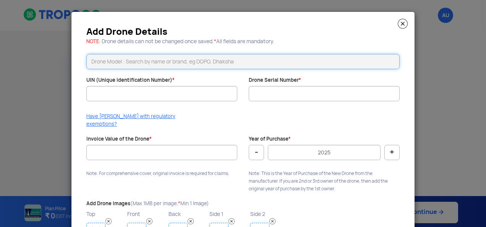
click at [176, 63] on input "text" at bounding box center [242, 61] width 313 height 15
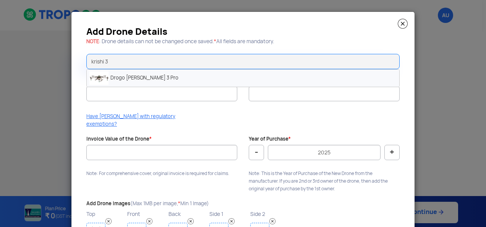
click at [153, 78] on li "Drogo [PERSON_NAME] 3 Pro" at bounding box center [243, 78] width 313 height 17
type input "Drogo [PERSON_NAME] 3 Pro"
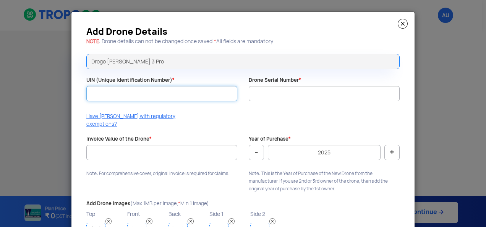
click at [159, 99] on input "UIN (Unique Identification Number) *" at bounding box center [161, 93] width 151 height 15
paste input "UA00QK8D0TC"
type input "UA00QK8D0TC"
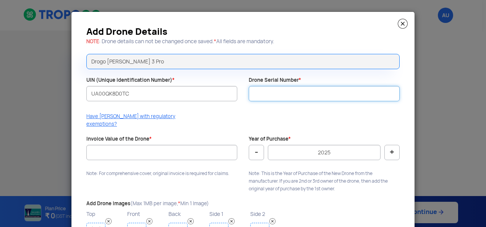
click at [285, 95] on input "Drone Serial Number *" at bounding box center [324, 93] width 151 height 15
paste input "DD24K3P00058"
type input "DD24K3P00058"
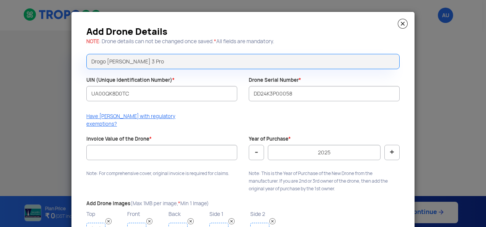
click at [238, 113] on div "Have [PERSON_NAME] with regulatory exemptions?" at bounding box center [243, 122] width 325 height 19
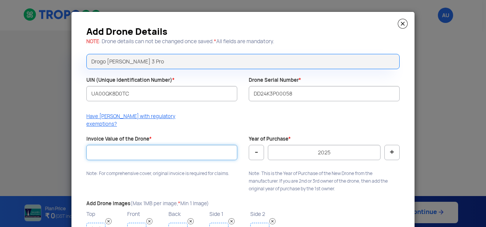
click at [158, 145] on input "Invoice Value of the Drone *" at bounding box center [161, 152] width 151 height 15
type input "599000"
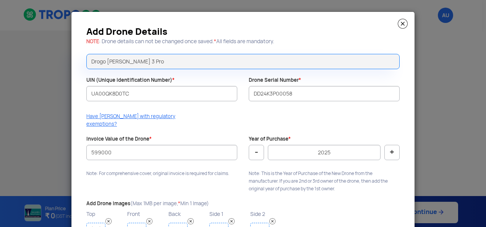
click at [257, 146] on button "-" at bounding box center [256, 152] width 15 height 15
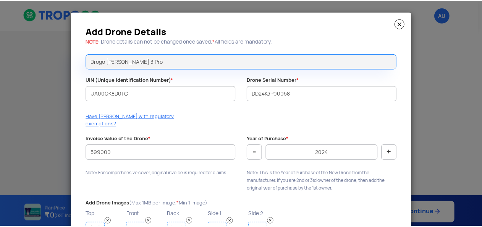
scroll to position [45, 0]
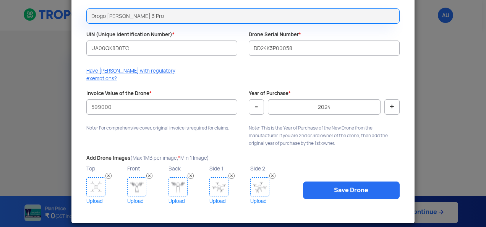
click at [102, 177] on img at bounding box center [95, 186] width 19 height 19
click at [390, 99] on button "+" at bounding box center [392, 106] width 15 height 15
type input "2025"
click at [94, 182] on img at bounding box center [95, 186] width 19 height 19
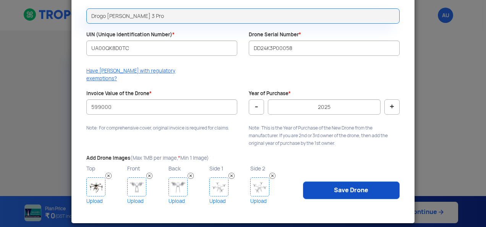
click at [349, 187] on link "Save Drone" at bounding box center [351, 191] width 97 height 18
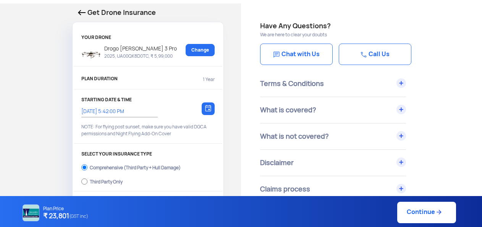
scroll to position [38, 0]
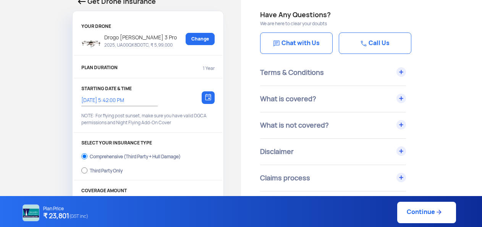
click at [205, 102] on div at bounding box center [208, 97] width 13 height 13
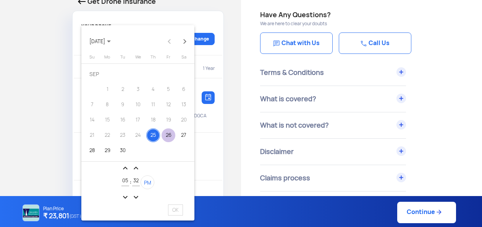
click at [167, 132] on div "26" at bounding box center [169, 135] width 14 height 14
click at [125, 196] on mat-icon "expand_more" at bounding box center [125, 197] width 9 height 9
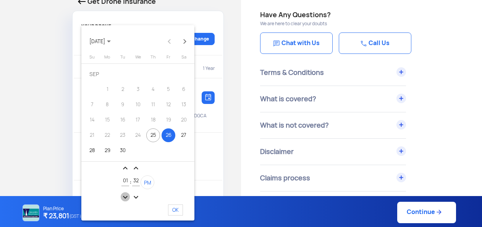
click at [125, 196] on mat-icon "expand_more" at bounding box center [125, 197] width 9 height 9
type input "12"
click at [136, 193] on mat-icon "expand_more" at bounding box center [135, 197] width 9 height 9
click at [136, 194] on mat-icon "expand_more" at bounding box center [135, 197] width 9 height 9
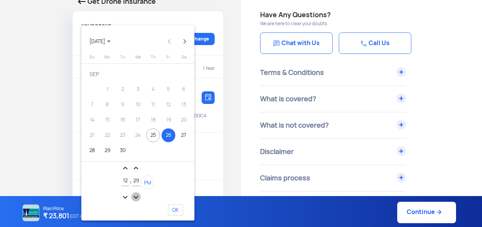
click at [136, 194] on mat-icon "expand_more" at bounding box center [135, 197] width 9 height 9
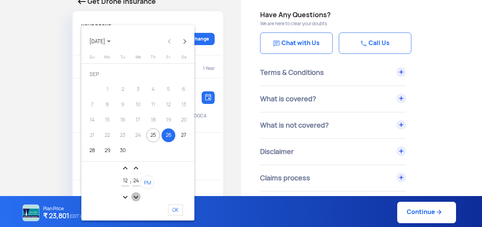
click at [136, 194] on mat-icon "expand_more" at bounding box center [135, 197] width 9 height 9
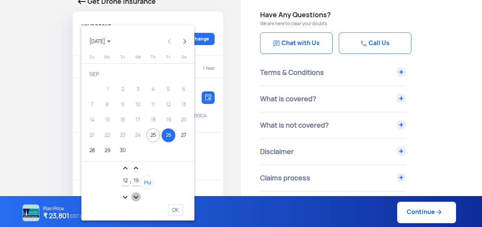
click at [136, 194] on mat-icon "expand_more" at bounding box center [135, 197] width 9 height 9
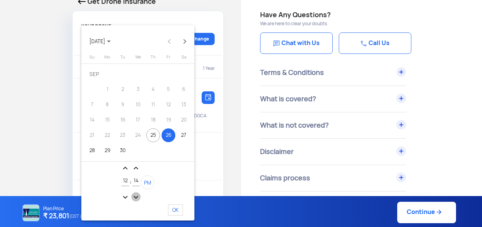
click at [136, 194] on mat-icon "expand_more" at bounding box center [135, 197] width 9 height 9
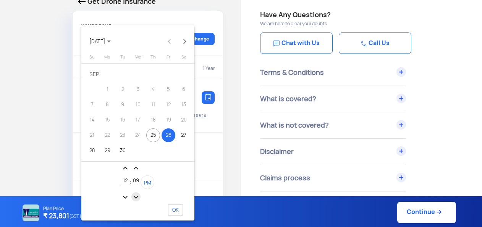
click at [136, 194] on mat-icon "expand_more" at bounding box center [135, 197] width 9 height 9
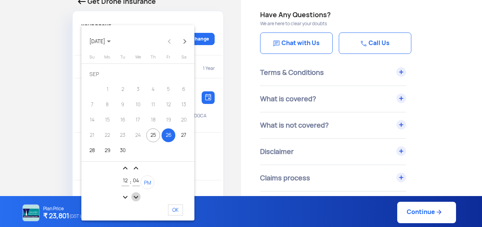
click at [136, 194] on mat-icon "expand_more" at bounding box center [135, 197] width 9 height 9
type input "01"
click at [148, 181] on span "PM" at bounding box center [147, 183] width 7 height 6
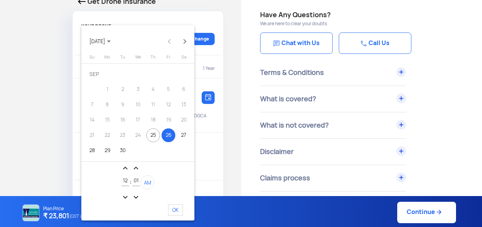
click at [175, 210] on span "OK" at bounding box center [175, 210] width 15 height 11
type input "[DATE] 12:01:17 AM"
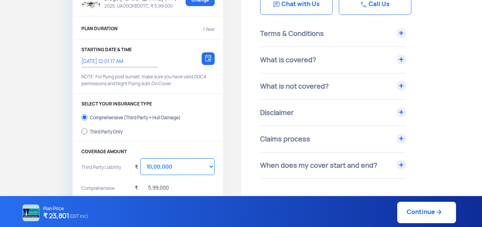
scroll to position [115, 0]
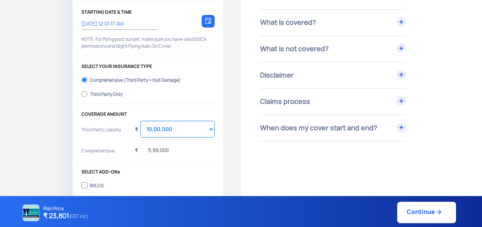
click at [102, 92] on div "Third Party Only" at bounding box center [106, 93] width 33 height 3
click at [88, 92] on input "Third Party Only" at bounding box center [84, 94] width 6 height 11
radio input "true"
select select "2000000"
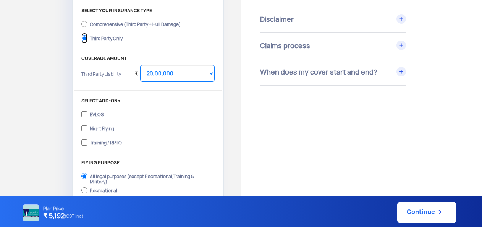
scroll to position [229, 0]
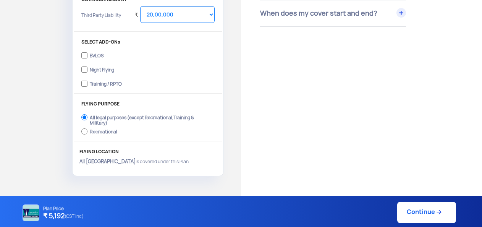
click at [424, 213] on link "Continue" at bounding box center [427, 212] width 59 height 21
type input "[DATE] 12:01:00 AM"
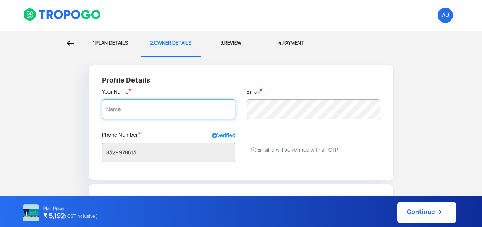
click at [143, 115] on input "text" at bounding box center [168, 109] width 133 height 20
paste input "S10 AGROLOGIST FARMER PRODUCER COMPANY LIMITED"
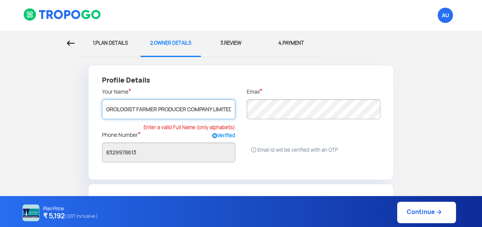
type input "S10 AGROLOGIST FARMER PRODUCER COMPANY LIMITED"
radio input "false"
radio input "true"
type input "S10 AGROLOGIST FARMER PRODUCER COMPANY LIMITED"
click at [117, 124] on div "Your Name * S10 AGROLOGIST FARMER PRODUCER COMPANY LIMITED Enter a valid Full N…" at bounding box center [168, 109] width 145 height 43
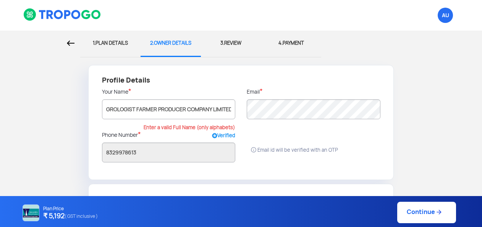
scroll to position [0, 0]
click at [281, 139] on div at bounding box center [313, 138] width 145 height 15
click at [270, 136] on div at bounding box center [313, 138] width 145 height 15
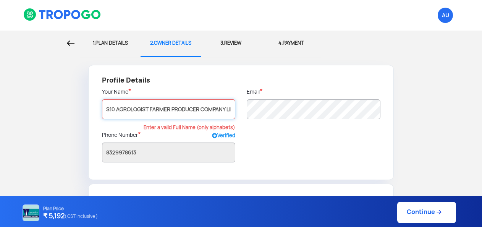
click at [106, 109] on input "S10 AGROLOGIST FARMER PRODUCER COMPANY LIMITED" at bounding box center [168, 109] width 133 height 20
click at [291, 128] on div at bounding box center [313, 128] width 133 height 6
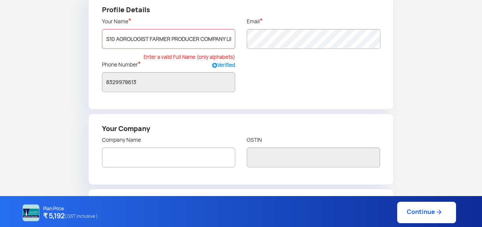
scroll to position [76, 0]
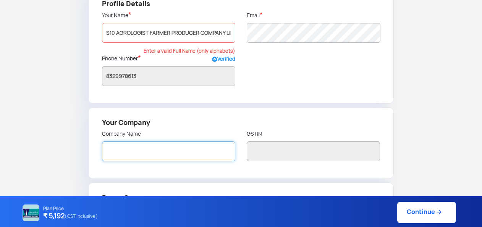
click at [126, 154] on input "text" at bounding box center [168, 151] width 133 height 20
paste input "S10 AGROLOGIST FARMER PRODUCER COMPANY LIMITED"
type input "S10 AGROLOGIST FARMER PRODUCER COMPANY LIMITED"
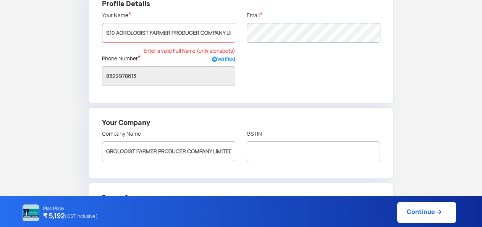
click at [200, 119] on h4 "Your Company" at bounding box center [241, 122] width 279 height 11
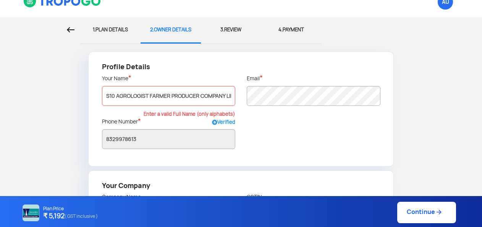
scroll to position [0, 0]
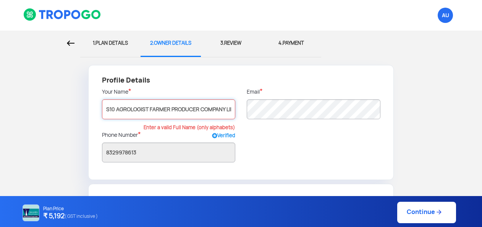
click at [114, 109] on input "S10 AGROLOGIST FARMER PRODUCER COMPANY LIMITED" at bounding box center [168, 109] width 133 height 20
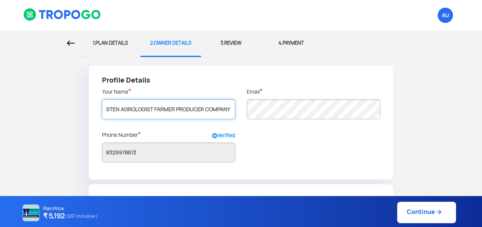
type input "STEN AGROLOGIST FARMER PRODUCER COMPANY LIMITED"
click at [263, 149] on div "Profile Details Your Name * STEN AGROLOGIST FARMER PRODUCER COMPANY LIMITED Ema…" at bounding box center [241, 122] width 306 height 115
click at [119, 109] on input "STEN AGROLOGIST FARMER PRODUCER COMPANY LIMITED" at bounding box center [168, 109] width 133 height 20
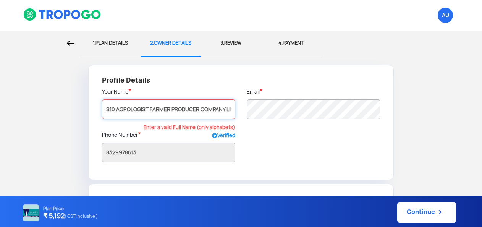
type input "S10 AGROLOGIST FARMER PRODUCER COMPANY LIMITED"
click at [289, 142] on div at bounding box center [313, 138] width 145 height 15
click at [253, 112] on div "Profile Details Your Name * S10 AGROLOGIST FARMER PRODUCER COMPANY LIMITED Ente…" at bounding box center [241, 122] width 306 height 115
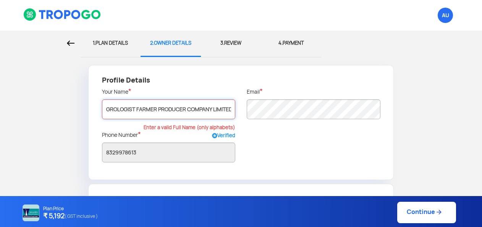
scroll to position [0, 0]
click at [297, 154] on div "Profile Details Your Name * S10 AGROLOGIST FARMER PRODUCER COMPANY LIMITED Ente…" at bounding box center [241, 122] width 306 height 115
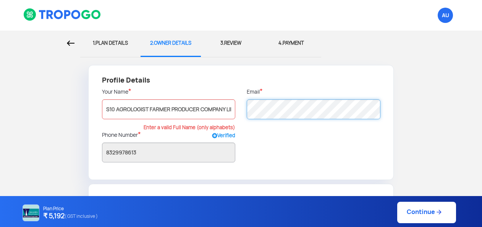
click at [244, 108] on div "Email *" at bounding box center [313, 109] width 145 height 43
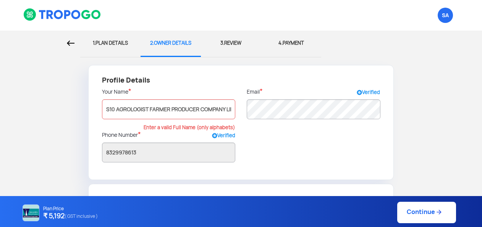
click at [268, 143] on div at bounding box center [313, 138] width 145 height 15
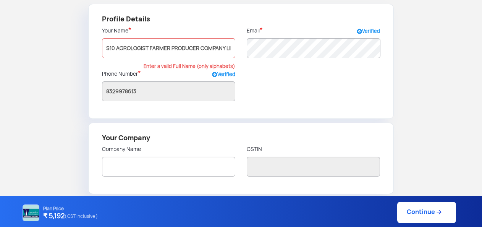
scroll to position [61, 0]
click at [107, 50] on input "S10 AGROLOGIST FARMER PRODUCER COMPANY LIMITED" at bounding box center [168, 48] width 133 height 20
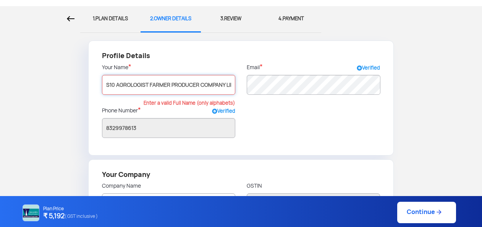
scroll to position [0, 0]
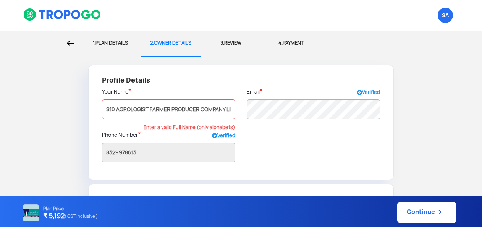
click at [116, 44] on div "1. PLAN DETAILS" at bounding box center [110, 43] width 49 height 25
select select "1000000"
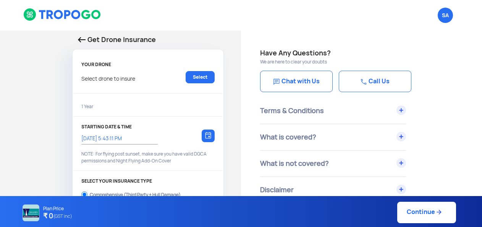
type input "[DATE] 5:53:00 PM"
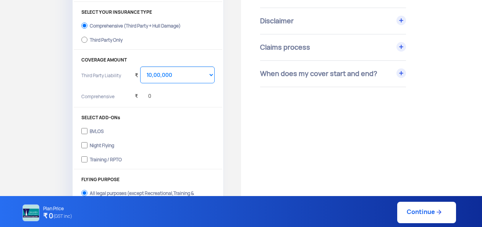
scroll to position [191, 0]
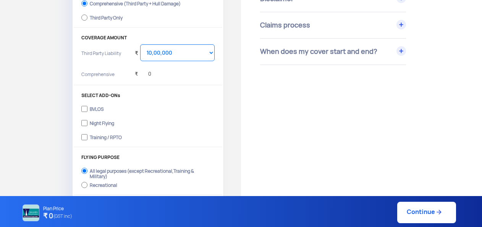
click at [421, 211] on link "Continue" at bounding box center [427, 212] width 59 height 21
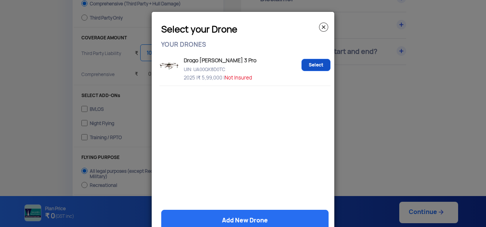
click at [317, 65] on link "Select" at bounding box center [316, 65] width 29 height 12
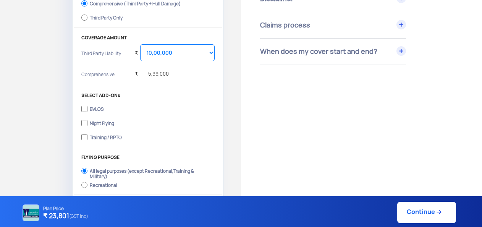
click at [419, 214] on link "Continue" at bounding box center [427, 212] width 59 height 21
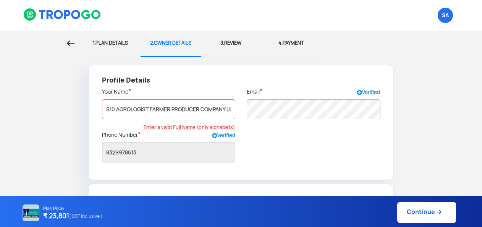
click at [278, 143] on div at bounding box center [313, 138] width 145 height 15
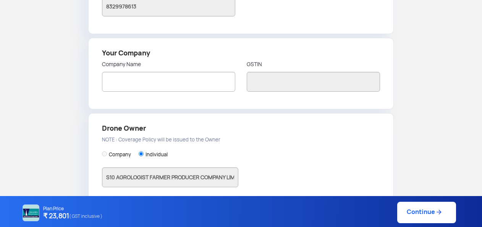
scroll to position [153, 0]
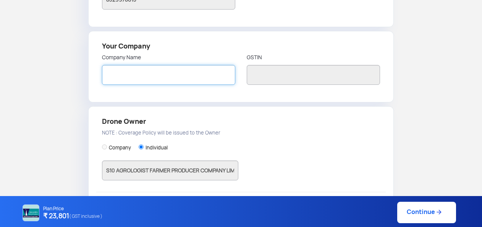
click at [133, 80] on input "text" at bounding box center [168, 75] width 133 height 20
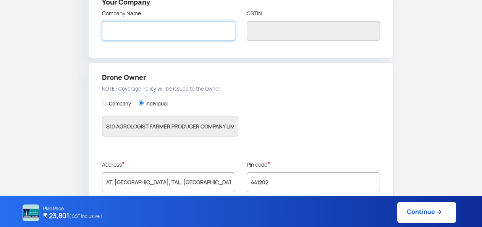
scroll to position [99, 0]
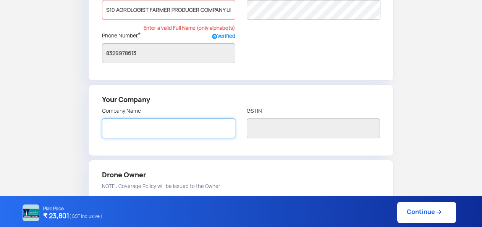
paste input "S10 AGROLOGIST FARMER PRODUCER COMPANY LIMITED"
type input "S10 AGROLOGIST FARMER PRODUCER COMPANY LIMITED"
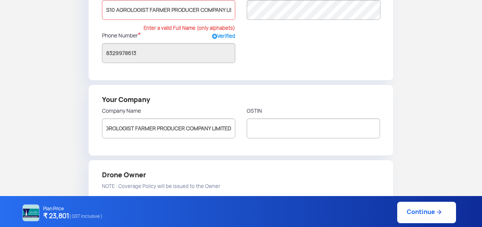
click at [208, 144] on div "Your Company Company Name S10 AGROLOGIST FARMER PRODUCER COMPANY LIMITED GSTIN" at bounding box center [241, 119] width 306 height 71
click at [420, 214] on div "Plan Price ₹ 23,801 ( GST inclusive ) Continue" at bounding box center [239, 212] width 436 height 21
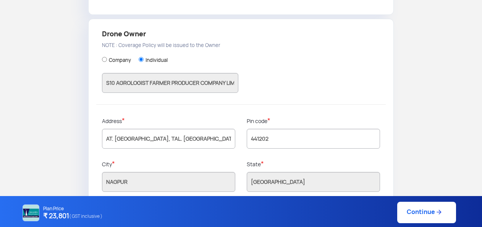
scroll to position [252, 0]
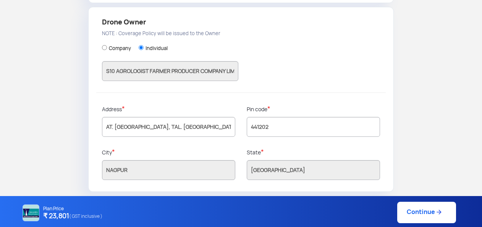
click at [423, 219] on div "Plan Price ₹ 23,801 ( GST inclusive ) Continue" at bounding box center [239, 212] width 436 height 21
drag, startPoint x: 423, startPoint y: 219, endPoint x: 410, endPoint y: 208, distance: 17.1
click at [410, 208] on div "Plan Price ₹ 23,801 ( GST inclusive ) Continue" at bounding box center [239, 212] width 436 height 21
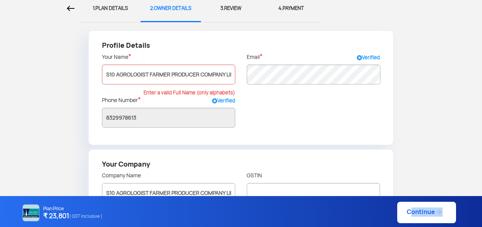
scroll to position [23, 0]
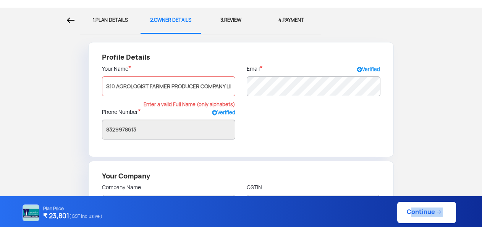
copy link "Continue"
click at [106, 87] on input "S10 AGROLOGIST FARMER PRODUCER COMPANY LIMITED" at bounding box center [168, 86] width 133 height 20
click at [260, 112] on div at bounding box center [313, 115] width 145 height 15
click at [69, 23] on img at bounding box center [71, 20] width 8 height 5
select select "1000000"
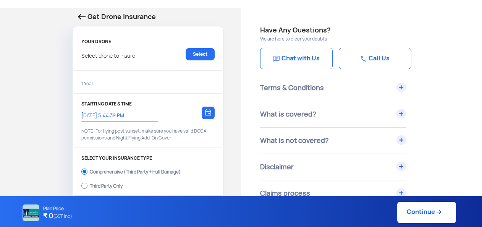
type input "25/9/2025, 5:53:00 PM"
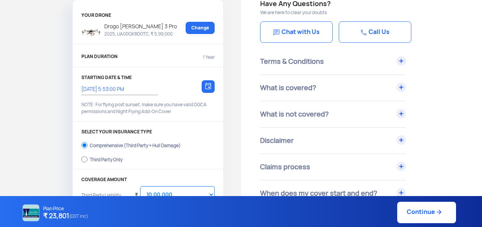
scroll to position [61, 0]
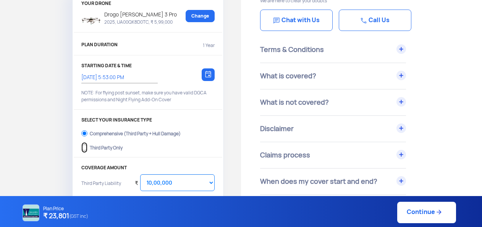
click at [86, 147] on input "Third Party Only" at bounding box center [84, 147] width 6 height 11
radio input "true"
select select "2000000"
click at [422, 214] on link "Continue" at bounding box center [427, 212] width 59 height 21
type input "25/9/2025, 5:54:00 PM"
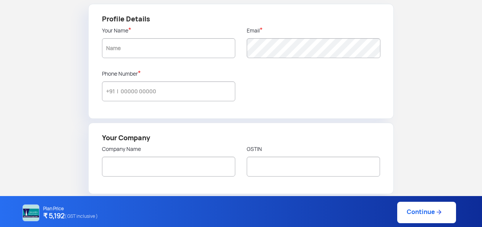
type input "S10 AGROLOGIST FARMER PRODUCER COMPANY LIMITED"
type input "8329978613"
radio input "false"
radio input "true"
type input "S10 AGROLOGIST FARMER PRODUCER COMPANY LIMITED"
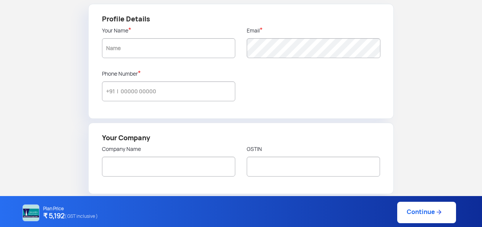
type input "AT. RAJOLA, TAL. KUHI, NAGPUR"
type input "441202"
type input "NAGPUR"
type input "Maharashtra"
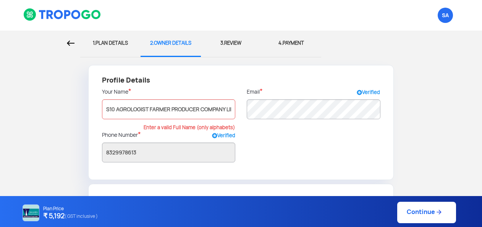
click at [281, 150] on div "Profile Details Your Name * S10 AGROLOGIST FARMER PRODUCER COMPANY LIMITED Ente…" at bounding box center [241, 122] width 306 height 115
click at [445, 17] on span "SA Logout" at bounding box center [445, 15] width 15 height 15
click at [79, 15] on img at bounding box center [62, 14] width 78 height 13
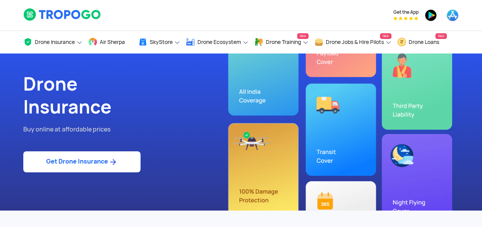
click at [68, 164] on link "Get Drone Insurance" at bounding box center [81, 161] width 117 height 21
select select "2000000"
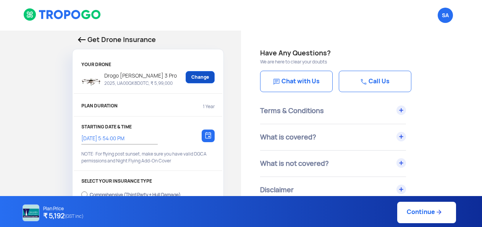
click at [193, 77] on link "Change" at bounding box center [200, 77] width 29 height 12
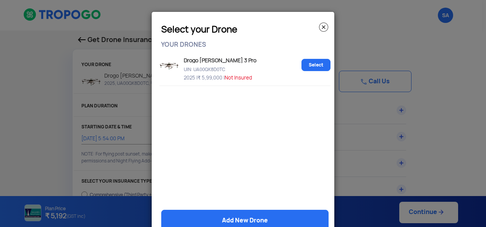
click at [366, 37] on modal-container "Select your Drone YOUR DRONES Drogo Krishi 3 Pro UIN: UA00QK8D0TC 2025 | ₹ 5,99…" at bounding box center [243, 113] width 486 height 227
click at [322, 25] on img at bounding box center [323, 27] width 9 height 9
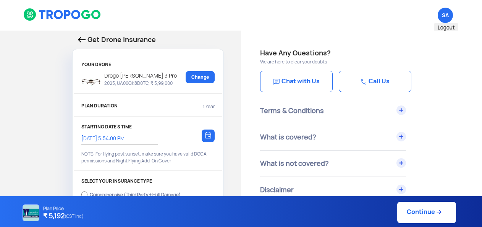
click at [446, 17] on span "SA Logout" at bounding box center [445, 15] width 15 height 15
drag, startPoint x: 444, startPoint y: 15, endPoint x: 297, endPoint y: 14, distance: 146.4
click at [297, 14] on div "SA Logout" at bounding box center [316, 15] width 298 height 31
click at [81, 40] on img at bounding box center [82, 39] width 8 height 5
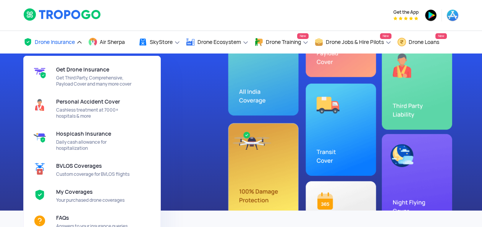
click at [58, 41] on span "Drone Insurance" at bounding box center [55, 42] width 40 height 6
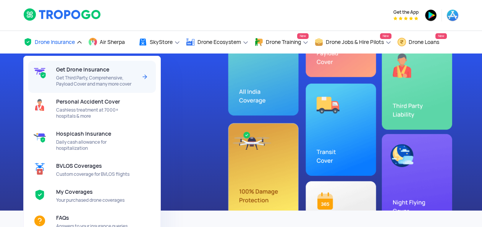
click at [92, 76] on span "Get Third Party, Comprehensive, Payload Cover and many more cover" at bounding box center [96, 81] width 81 height 12
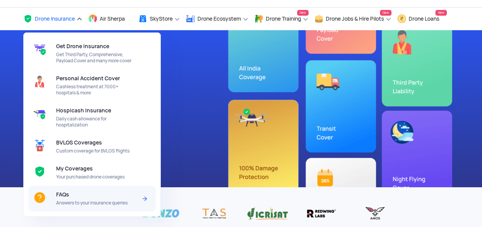
scroll to position [38, 0]
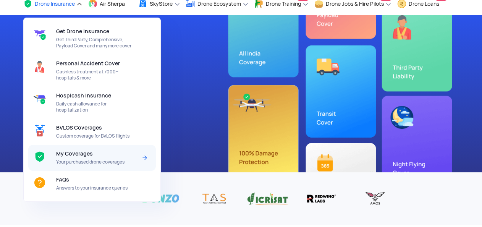
click at [79, 156] on span "My Coverages" at bounding box center [74, 154] width 37 height 6
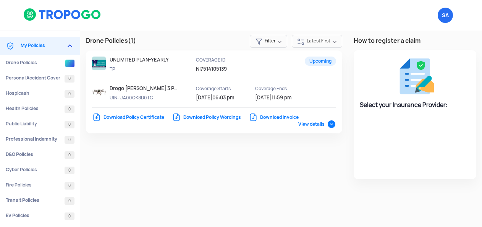
select select "National Insurance"
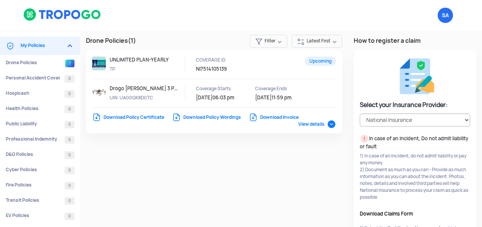
click at [150, 116] on link "Download Policy Certificate" at bounding box center [128, 117] width 72 height 6
